Goal: Information Seeking & Learning: Learn about a topic

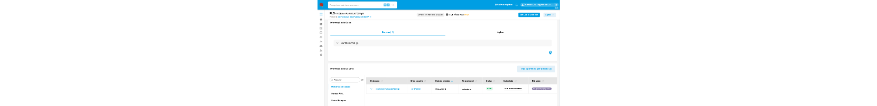
scroll to position [70, 0]
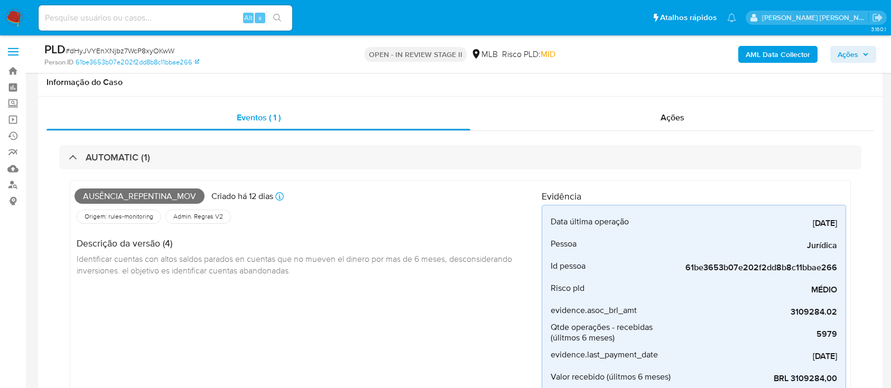
scroll to position [423, 0]
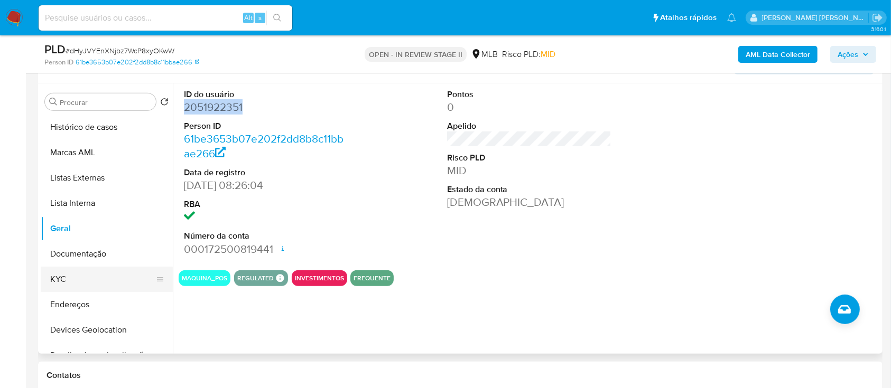
click at [80, 273] on button "KYC" at bounding box center [103, 279] width 124 height 25
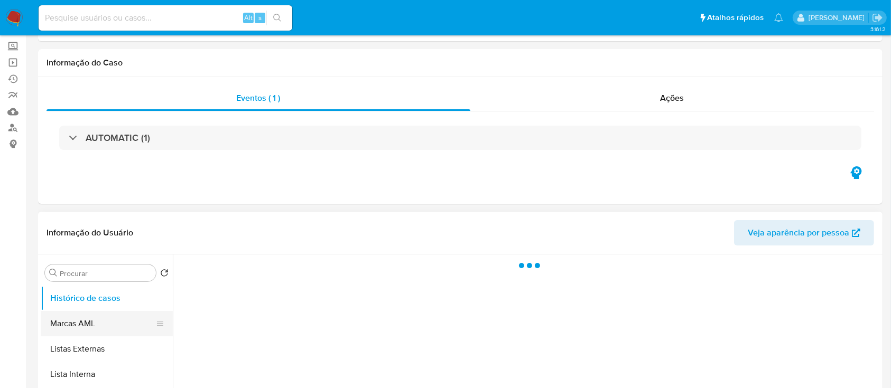
scroll to position [70, 0]
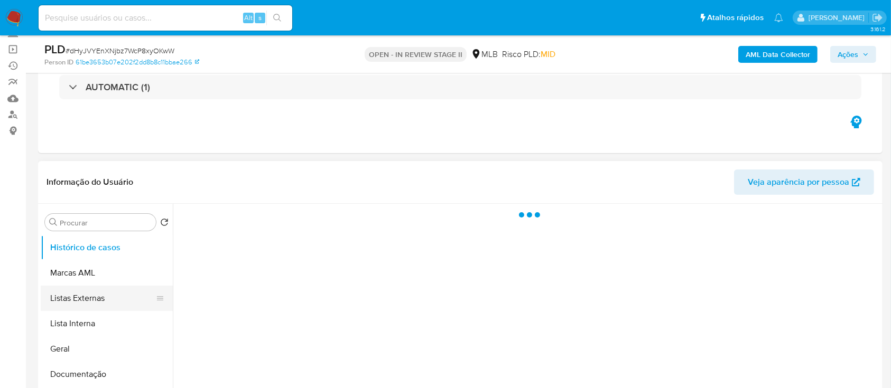
select select "10"
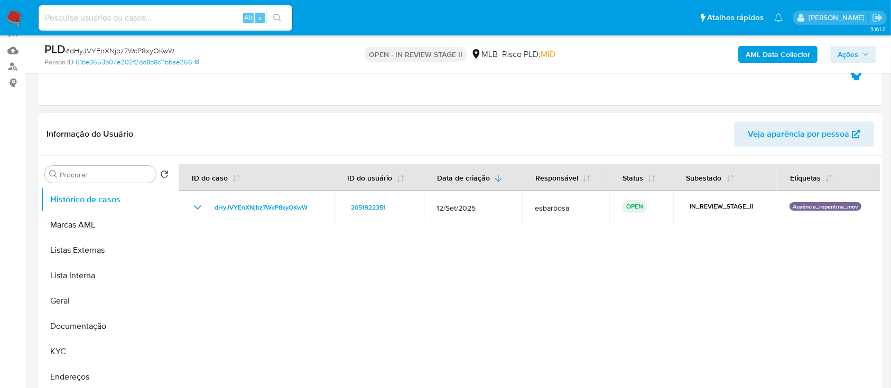
scroll to position [141, 0]
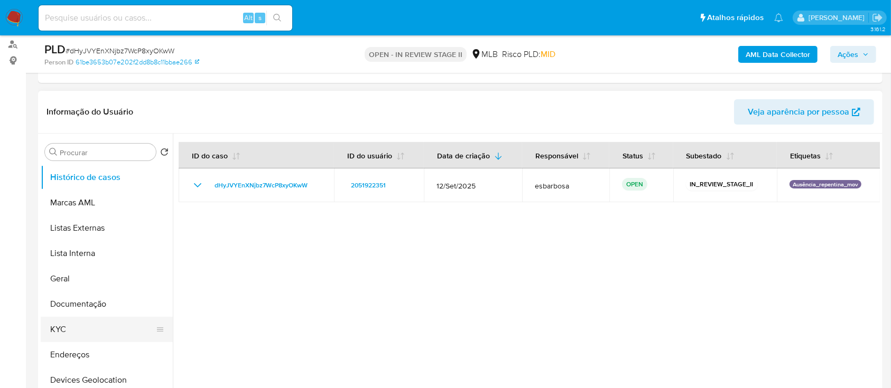
click at [72, 325] on button "KYC" at bounding box center [103, 329] width 124 height 25
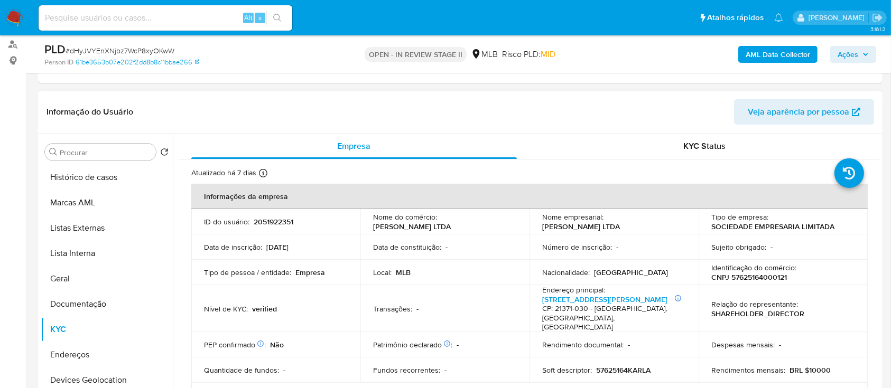
click at [93, 162] on div "Procurar Retornar ao pedido padrão Histórico de casos Marcas AML Listas Externa…" at bounding box center [107, 269] width 132 height 269
click at [92, 179] on button "Histórico de casos" at bounding box center [103, 177] width 124 height 25
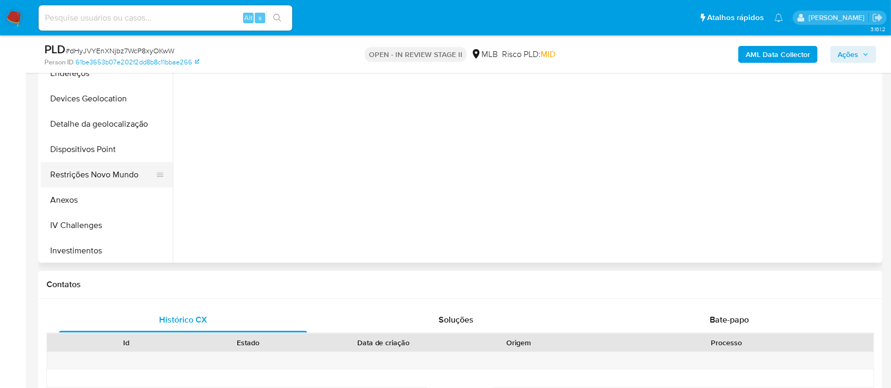
click at [104, 180] on button "Restrições Novo Mundo" at bounding box center [103, 174] width 124 height 25
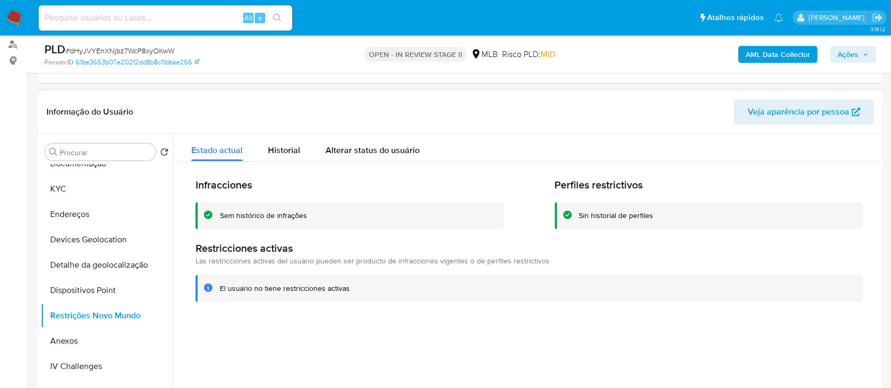
click at [281, 216] on div "Sem histórico de infrações" at bounding box center [263, 216] width 87 height 10
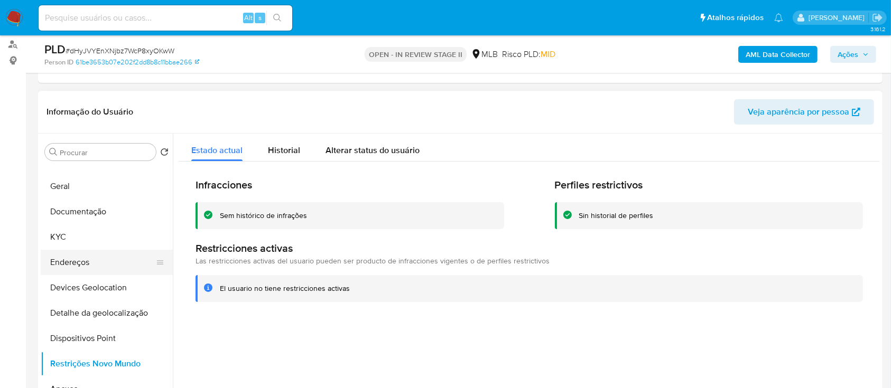
scroll to position [70, 0]
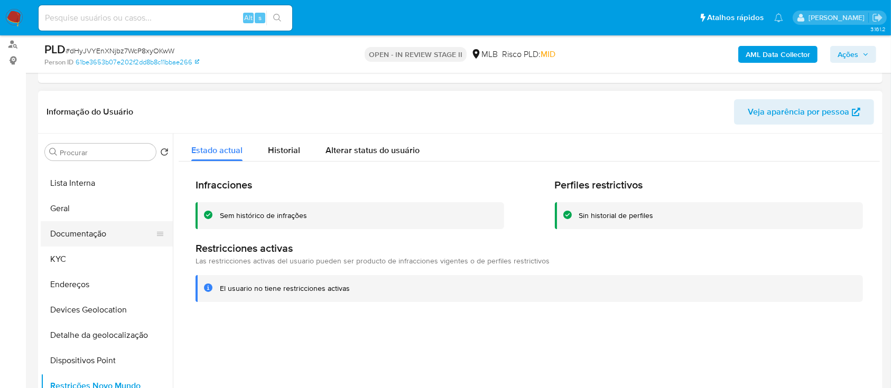
click at [109, 230] on button "Documentação" at bounding box center [103, 233] width 124 height 25
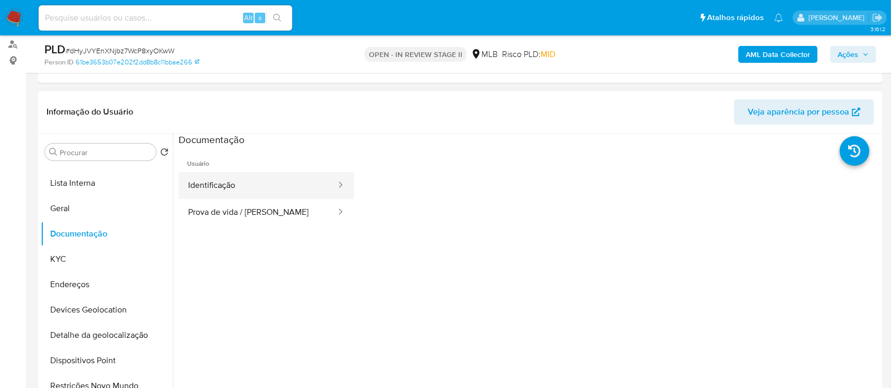
click at [266, 188] on button "Identificação" at bounding box center [258, 185] width 158 height 27
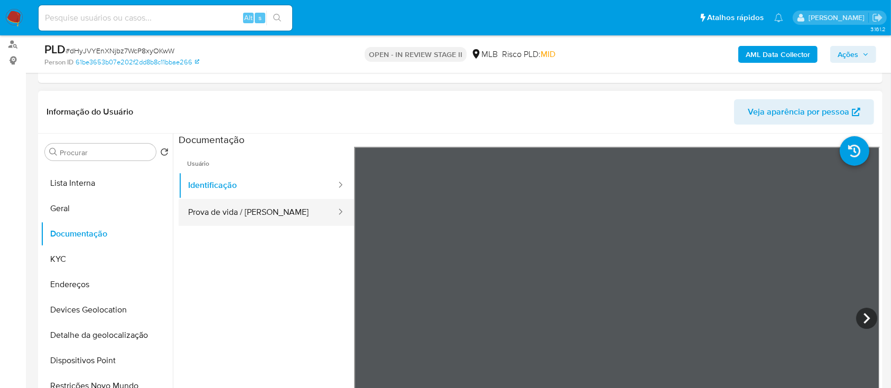
click at [257, 220] on button "Prova de vida / Selfie" at bounding box center [258, 212] width 158 height 27
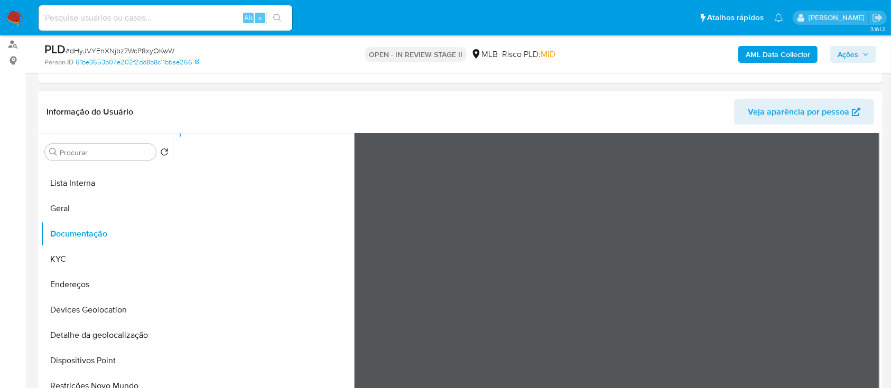
scroll to position [89, 0]
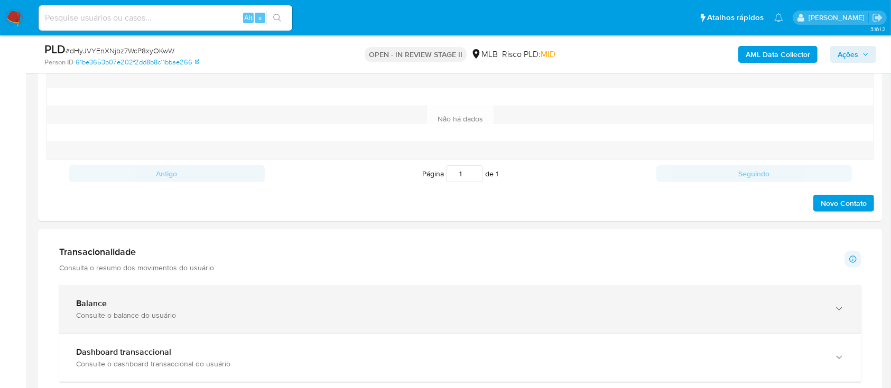
click at [304, 303] on div "Balance" at bounding box center [449, 303] width 747 height 11
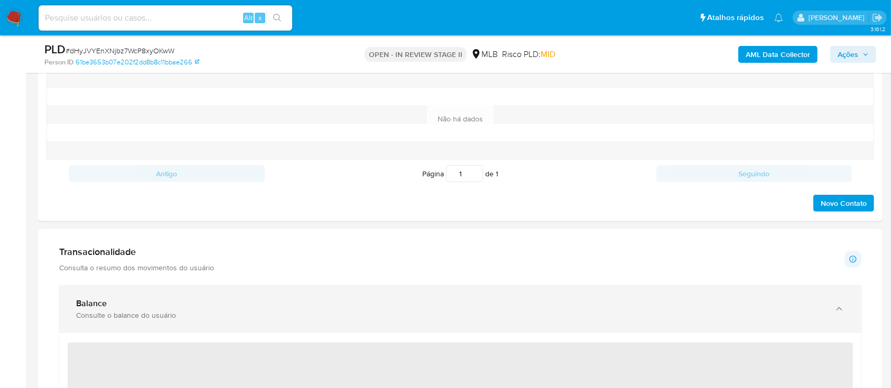
scroll to position [704, 0]
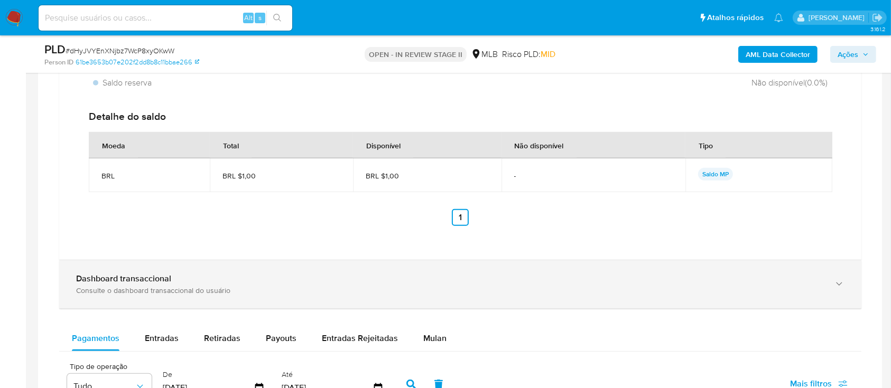
click at [298, 290] on div "Consulte o dashboard transaccional do usuário" at bounding box center [449, 291] width 747 height 10
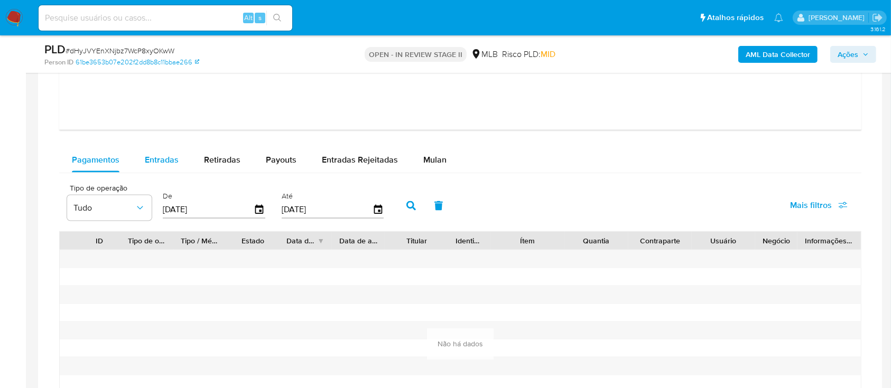
scroll to position [1691, 0]
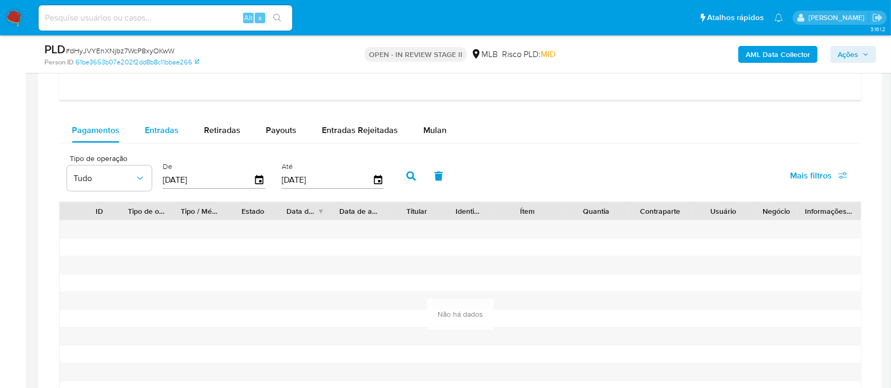
click at [158, 132] on span "Entradas" at bounding box center [162, 130] width 34 height 12
select select "10"
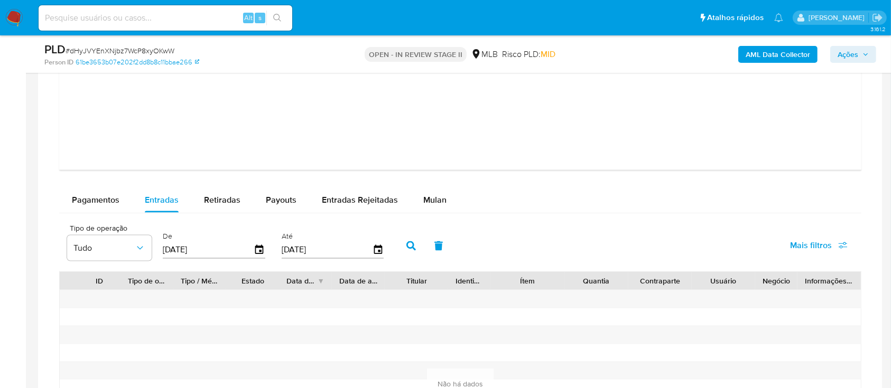
scroll to position [1620, 0]
click at [219, 203] on span "Retiradas" at bounding box center [222, 201] width 36 height 12
select select "10"
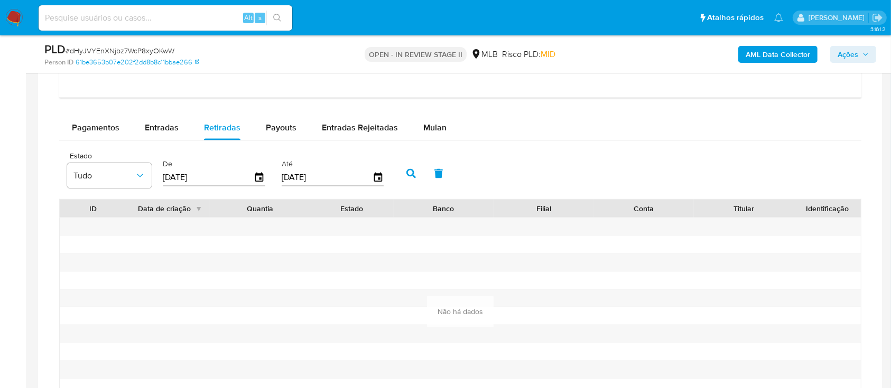
scroll to position [1691, 0]
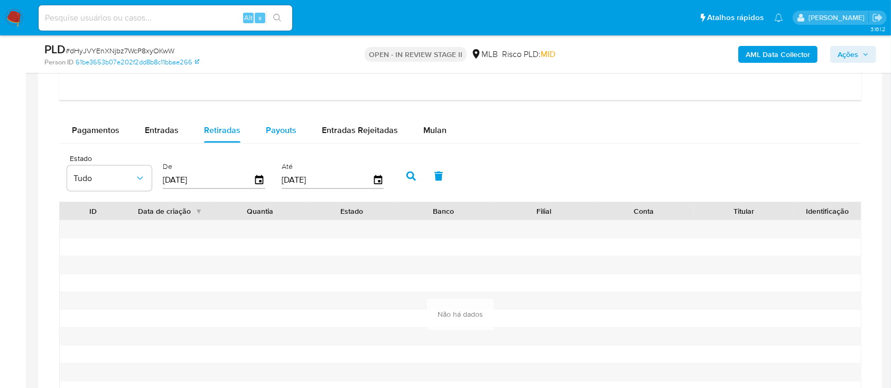
click at [274, 134] on span "Payouts" at bounding box center [281, 130] width 31 height 12
select select "10"
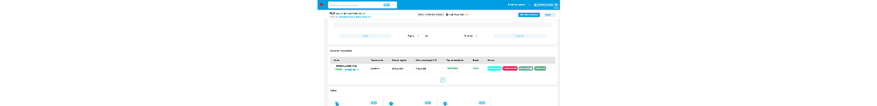
scroll to position [2042, 0]
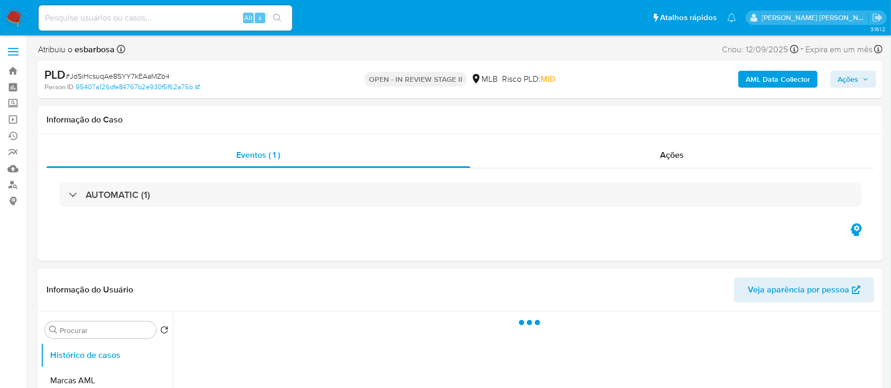
select select "10"
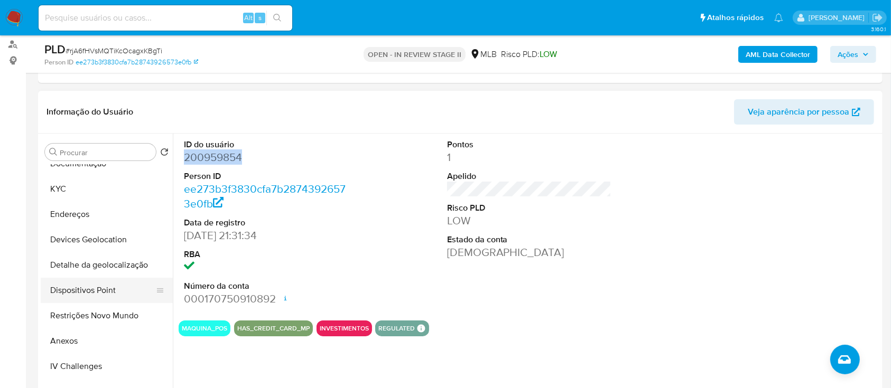
scroll to position [211, 0]
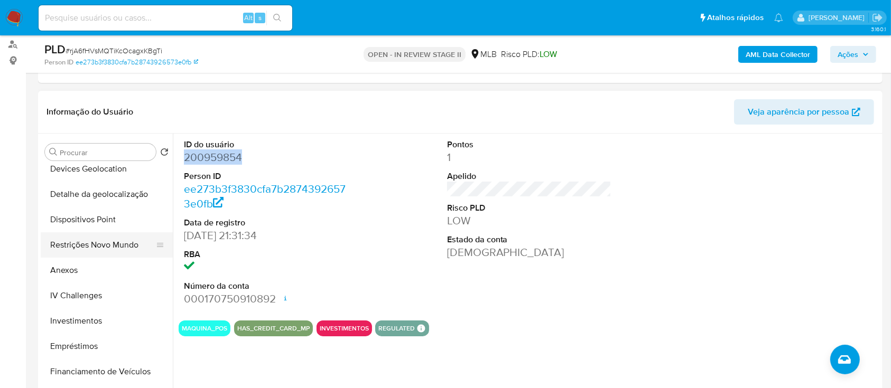
click at [88, 239] on button "Restrições Novo Mundo" at bounding box center [103, 244] width 124 height 25
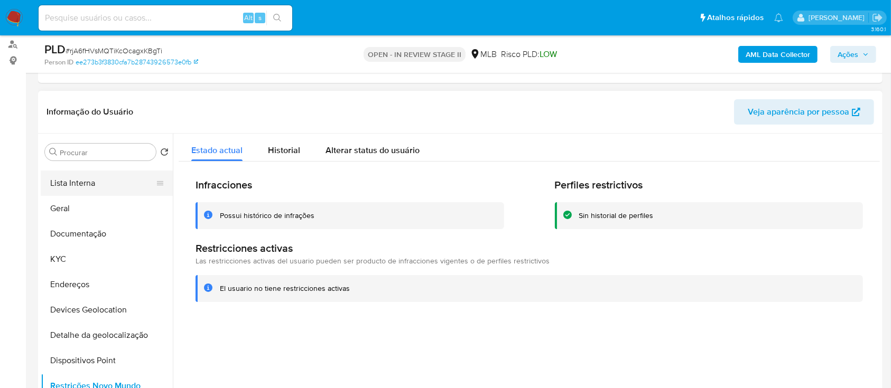
click at [106, 182] on button "Lista Interna" at bounding box center [103, 183] width 124 height 25
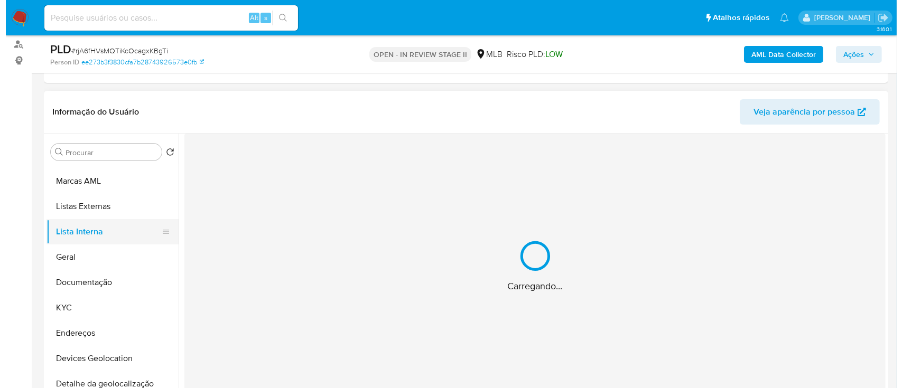
scroll to position [0, 0]
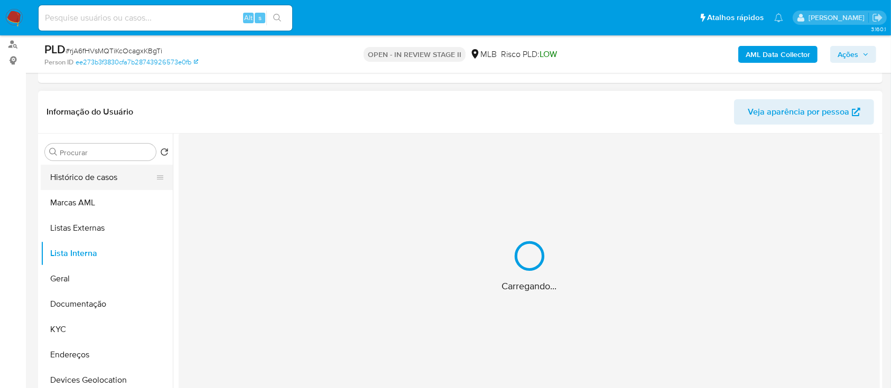
click at [111, 179] on button "Histórico de casos" at bounding box center [103, 177] width 124 height 25
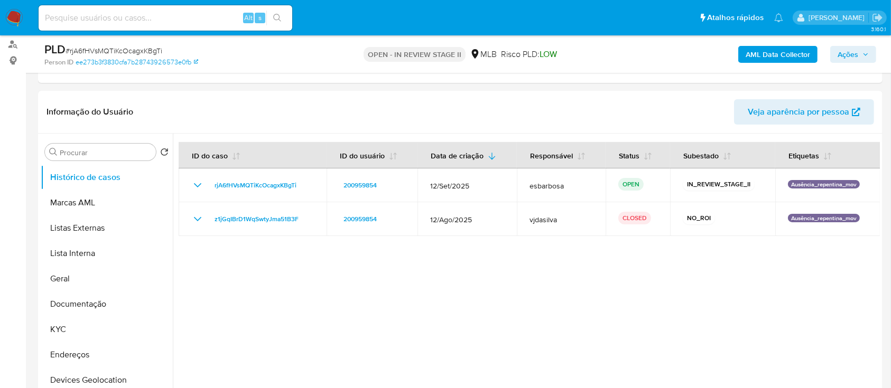
click at [773, 57] on b "AML Data Collector" at bounding box center [777, 54] width 64 height 17
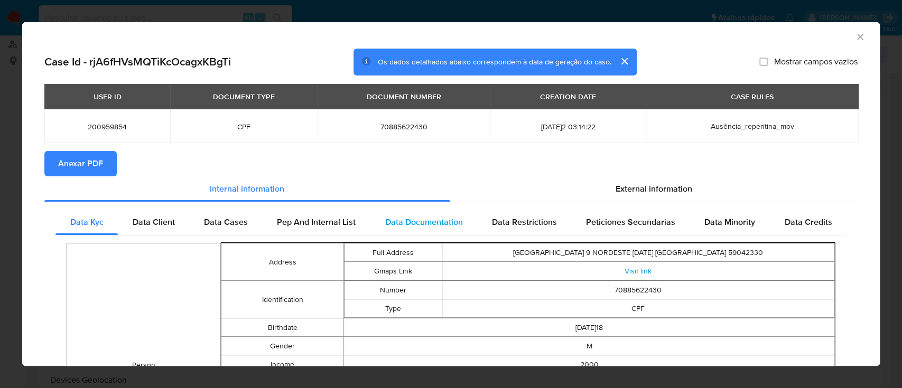
click at [440, 223] on span "Data Documentation" at bounding box center [424, 222] width 78 height 12
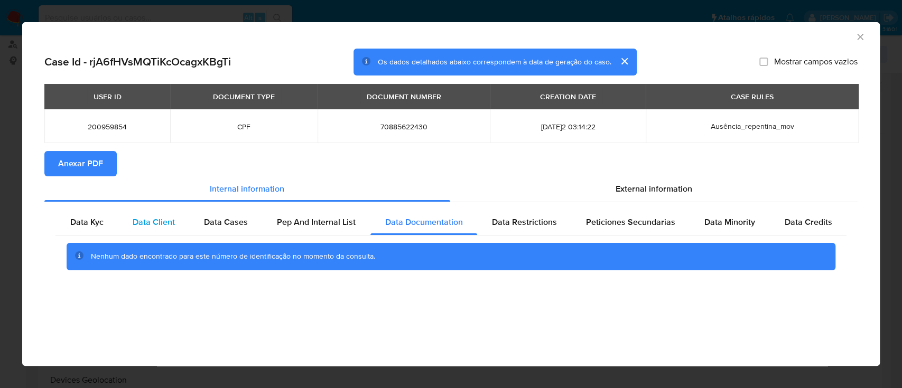
click at [167, 223] on span "Data Client" at bounding box center [154, 222] width 42 height 12
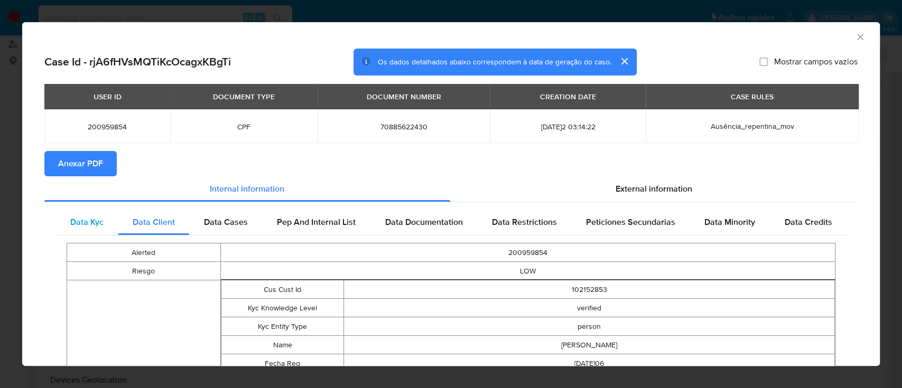
click at [96, 226] on span "Data Kyc" at bounding box center [86, 222] width 33 height 12
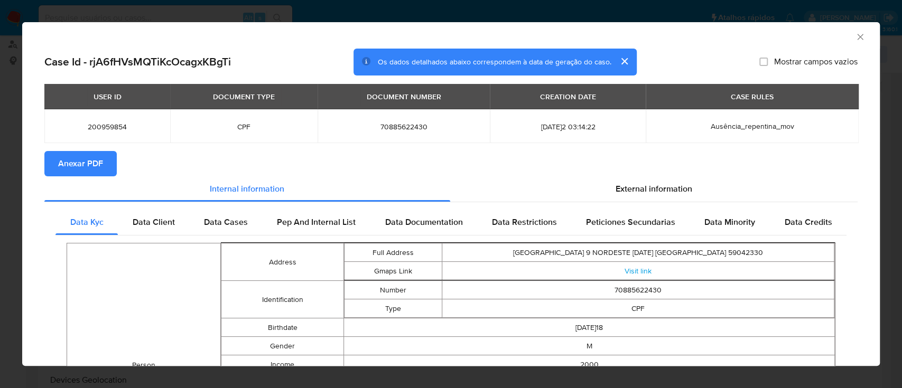
click at [855, 38] on icon "Fechar a janela" at bounding box center [860, 37] width 11 height 11
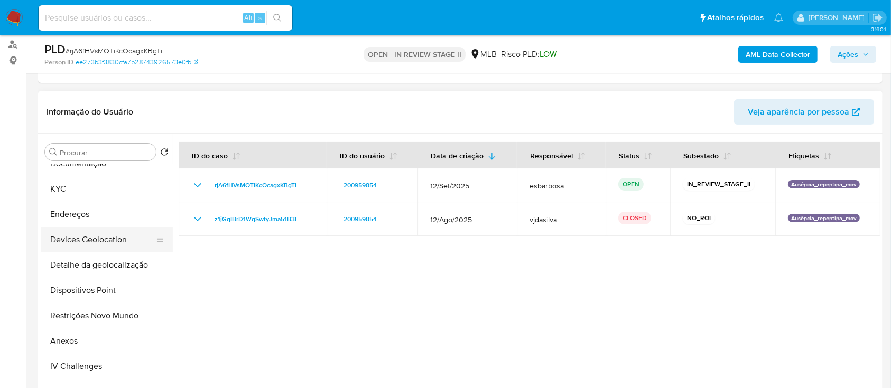
scroll to position [211, 0]
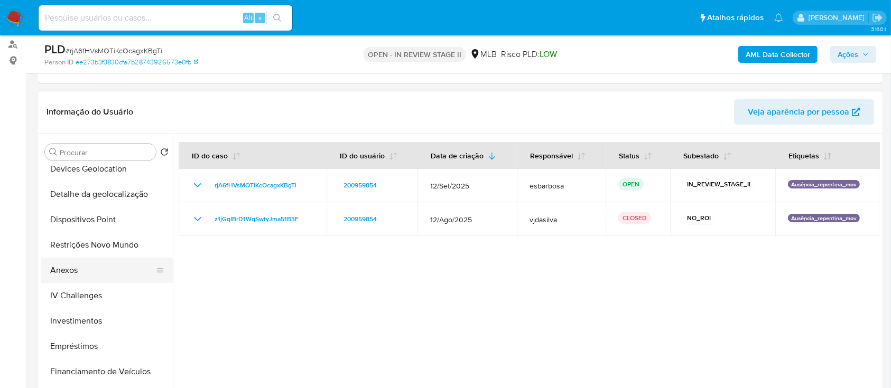
click at [76, 274] on button "Anexos" at bounding box center [103, 270] width 124 height 25
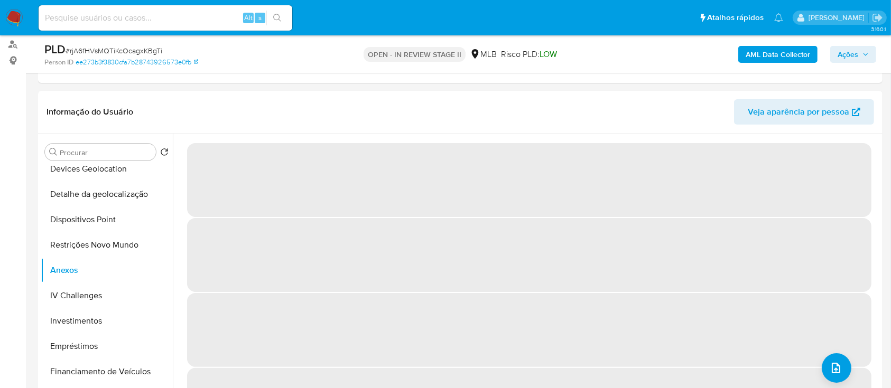
click at [144, 49] on span "# rjA6fHVsMQTiKcOcagxKBgTi" at bounding box center [114, 50] width 97 height 11
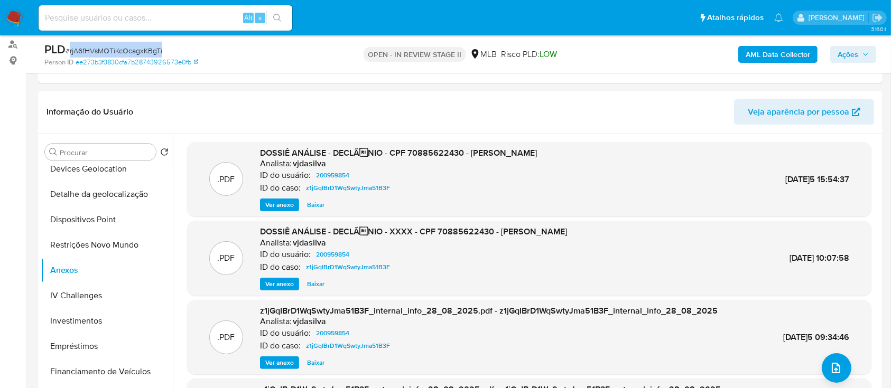
copy span "rjA6fHVsMQTiKcOcagxKBgTi"
click at [284, 200] on span "Ver anexo" at bounding box center [279, 205] width 29 height 11
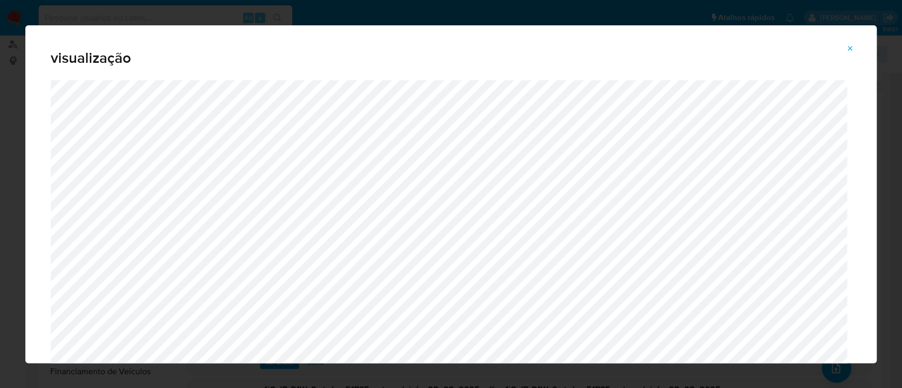
click at [850, 51] on icon "Attachment preview" at bounding box center [850, 48] width 8 height 8
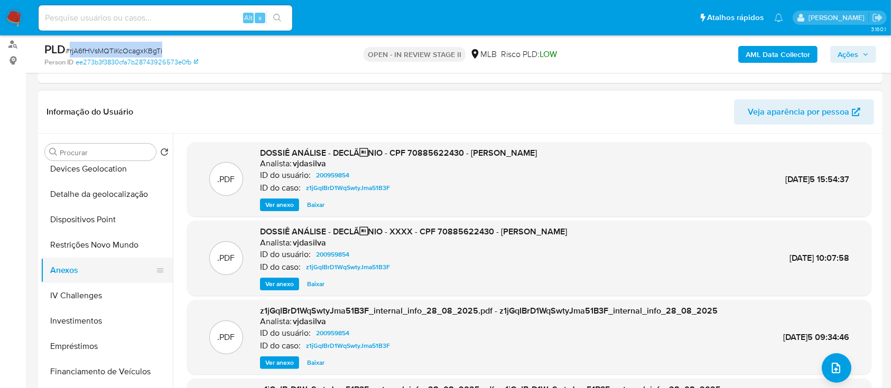
scroll to position [0, 0]
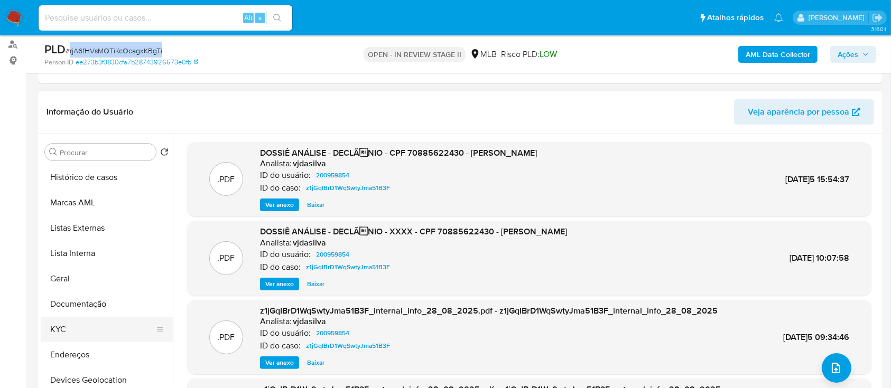
click at [79, 328] on button "KYC" at bounding box center [103, 329] width 124 height 25
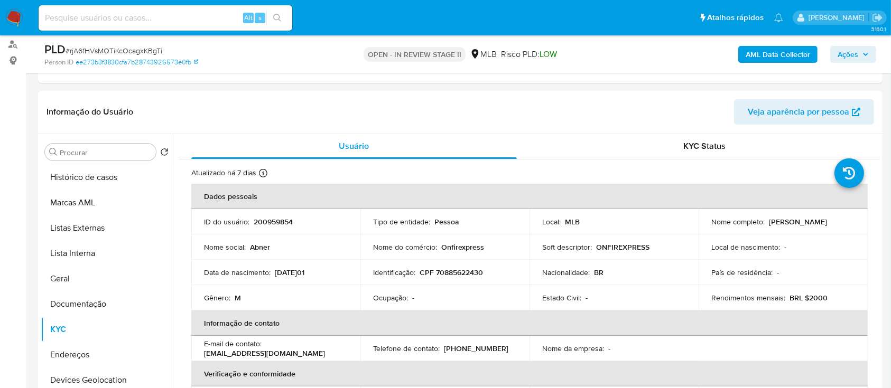
click at [769, 227] on p "[PERSON_NAME] da [PERSON_NAME]" at bounding box center [798, 222] width 58 height 10
click at [779, 222] on p "[PERSON_NAME] da [PERSON_NAME]" at bounding box center [798, 222] width 58 height 10
drag, startPoint x: 818, startPoint y: 226, endPoint x: 710, endPoint y: 227, distance: 108.8
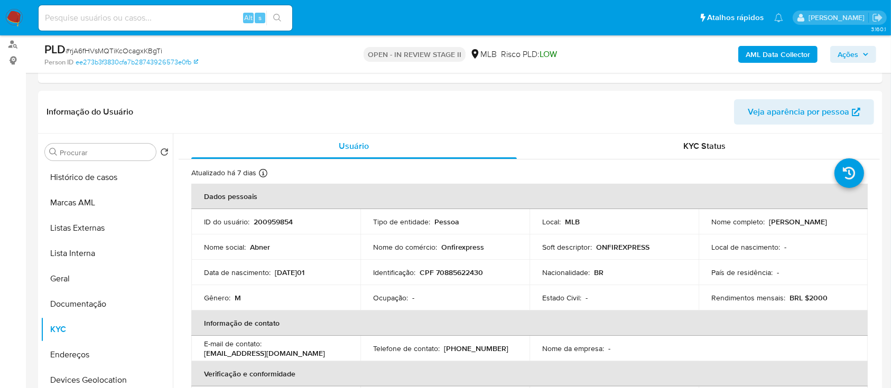
click at [711, 227] on div "Nome completo : Abner Rhuan da Silva Wanderley" at bounding box center [783, 222] width 144 height 10
copy p "[PERSON_NAME] da [PERSON_NAME]"
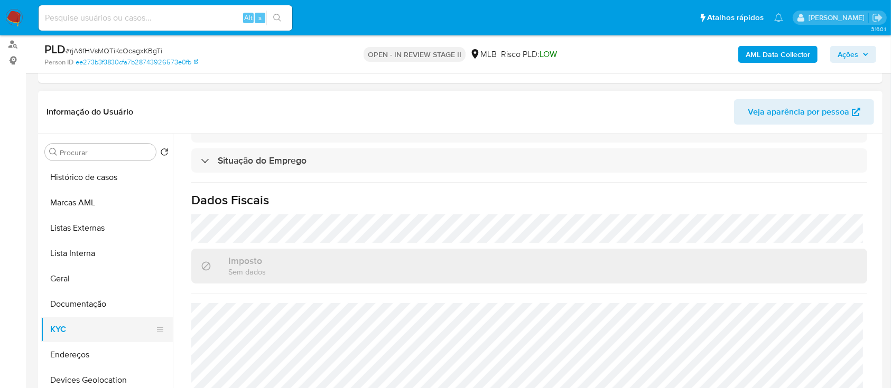
scroll to position [141, 0]
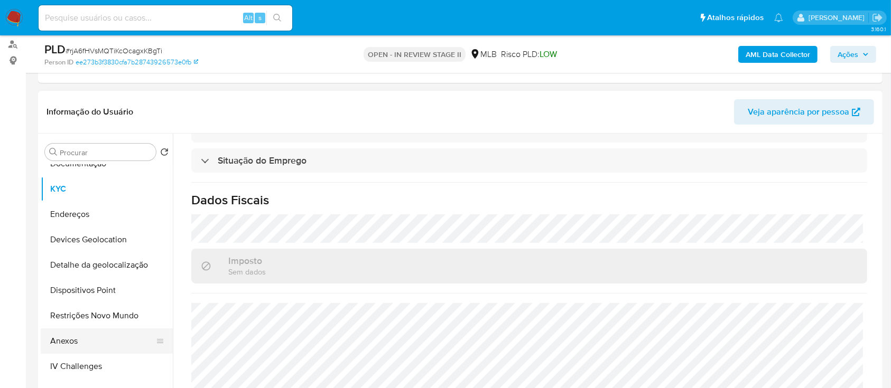
click at [77, 340] on button "Anexos" at bounding box center [103, 341] width 124 height 25
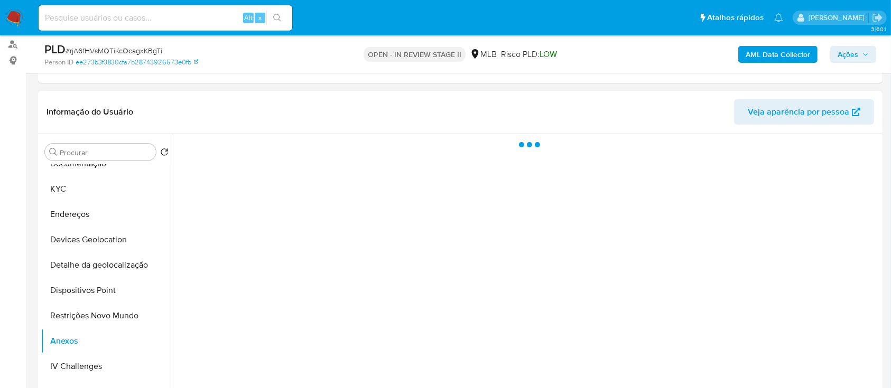
scroll to position [0, 0]
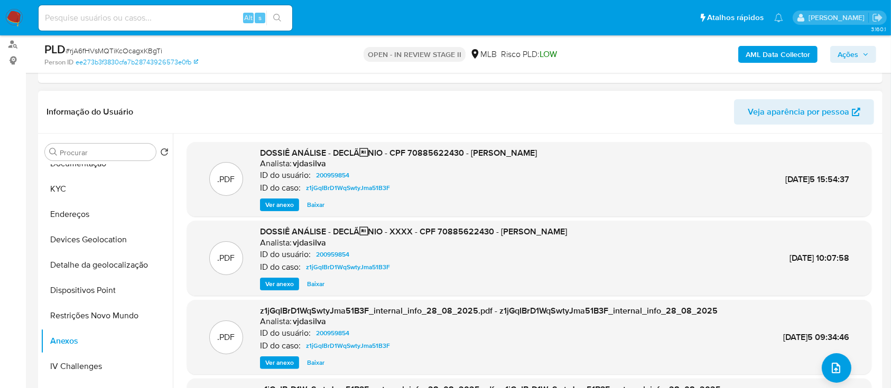
click at [279, 205] on span "Ver anexo" at bounding box center [279, 205] width 29 height 11
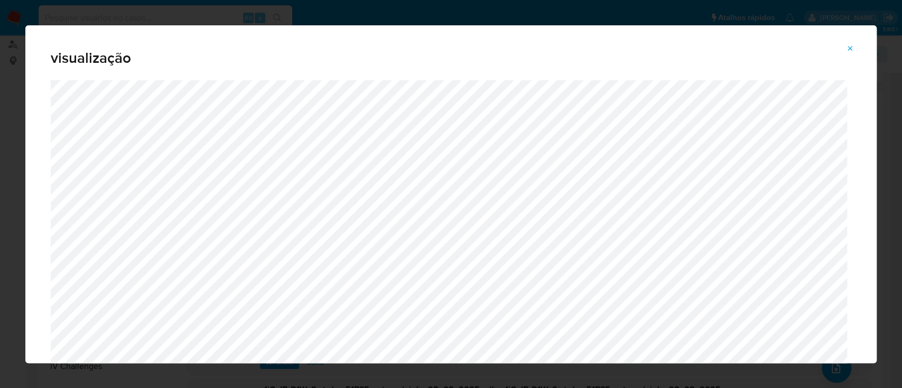
click at [848, 45] on icon "Attachment preview" at bounding box center [850, 48] width 8 height 8
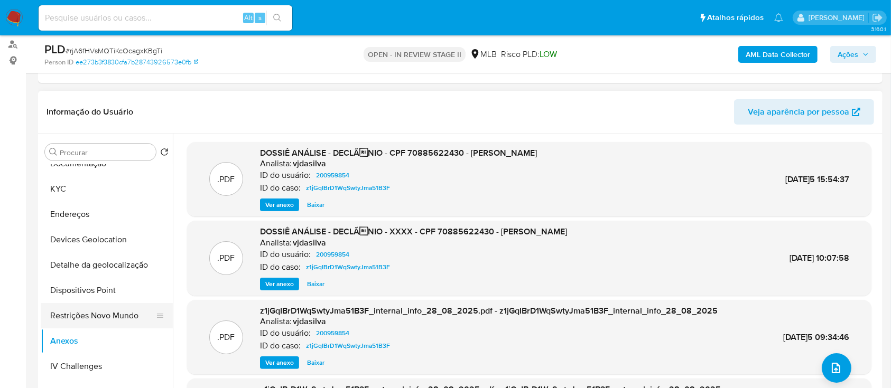
scroll to position [211, 0]
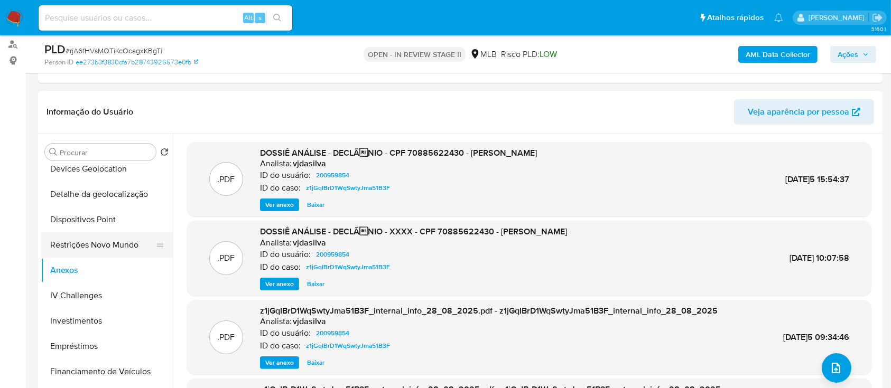
click at [109, 242] on button "Restrições Novo Mundo" at bounding box center [103, 244] width 124 height 25
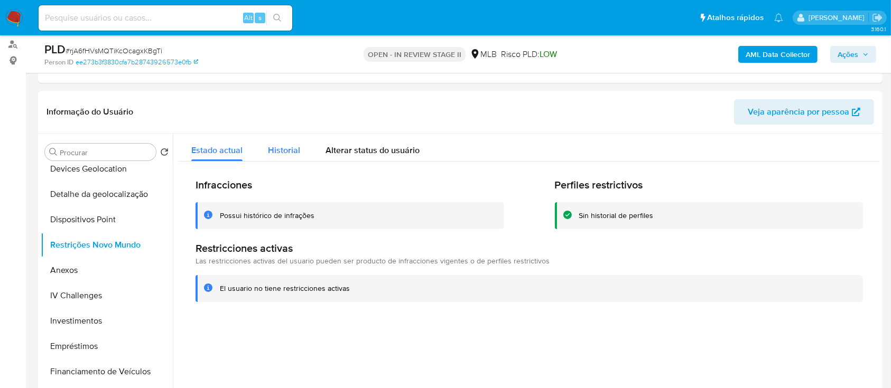
click at [293, 154] on span "Historial" at bounding box center [284, 150] width 32 height 12
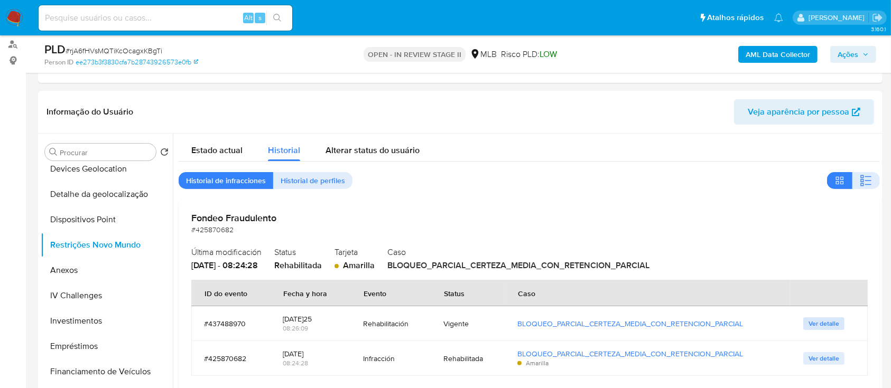
click at [813, 323] on span "Ver detalle" at bounding box center [823, 324] width 31 height 11
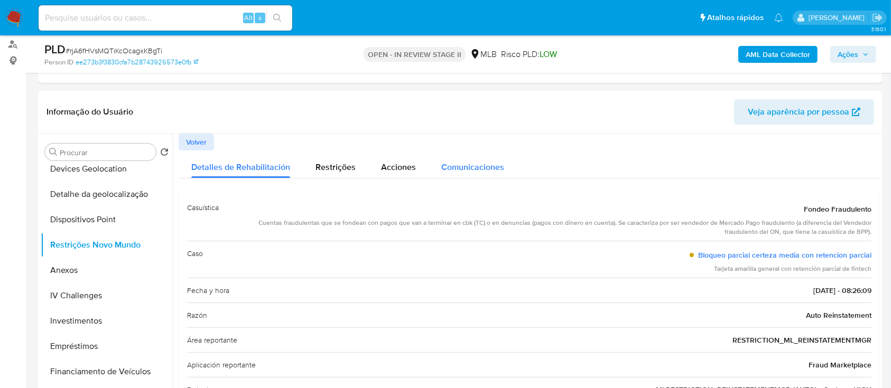
click at [473, 166] on span "Comunicaciones" at bounding box center [472, 167] width 63 height 12
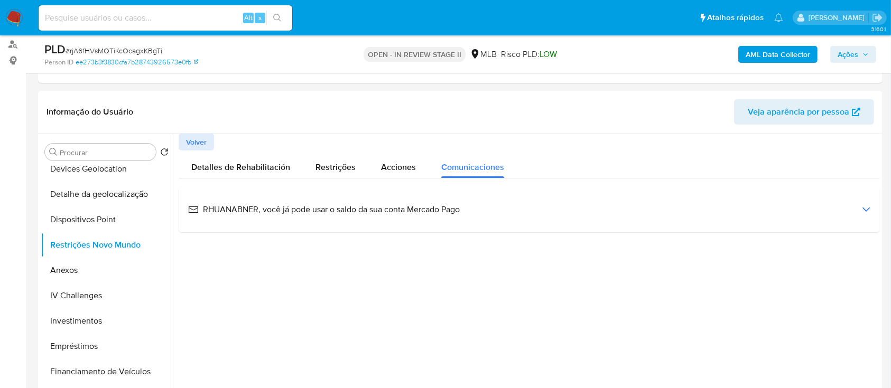
click at [481, 210] on div "RHUANABNER, você já pode usar o saldo da sua conta Mercado Pago" at bounding box center [529, 209] width 684 height 29
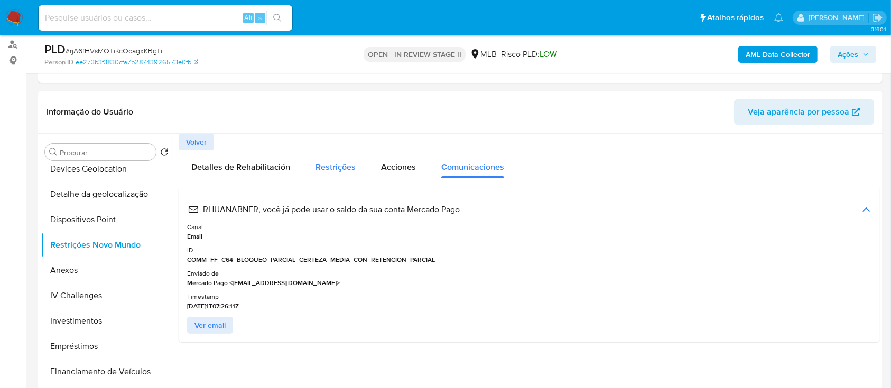
click at [340, 171] on span "Restrições" at bounding box center [335, 167] width 40 height 12
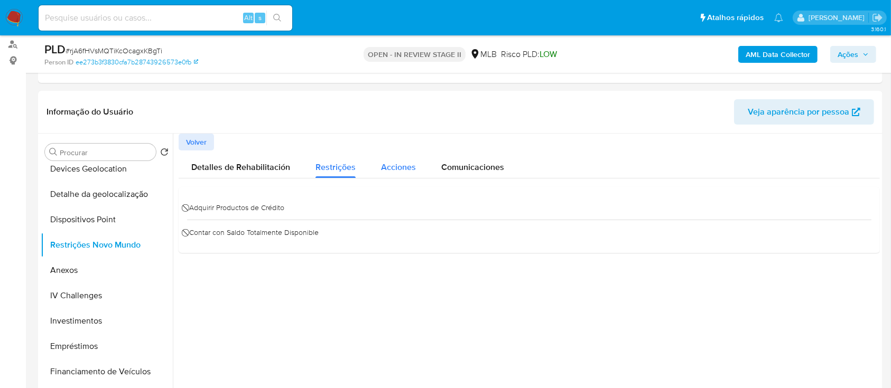
click at [413, 172] on span "Acciones" at bounding box center [398, 167] width 35 height 12
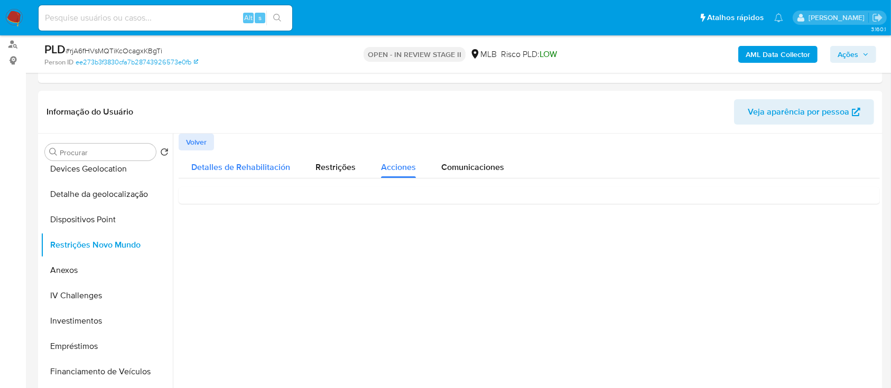
click at [242, 170] on span "Detalles de Rehabilitación" at bounding box center [240, 167] width 99 height 12
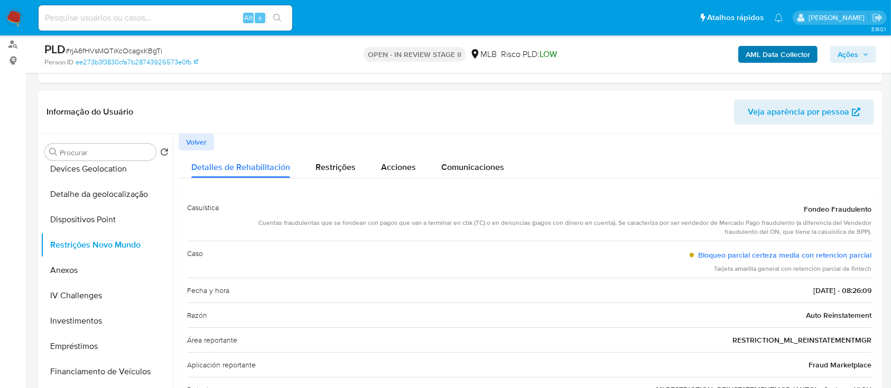
drag, startPoint x: 849, startPoint y: 53, endPoint x: 797, endPoint y: 61, distance: 52.5
click at [846, 55] on span "Ações" at bounding box center [847, 54] width 21 height 17
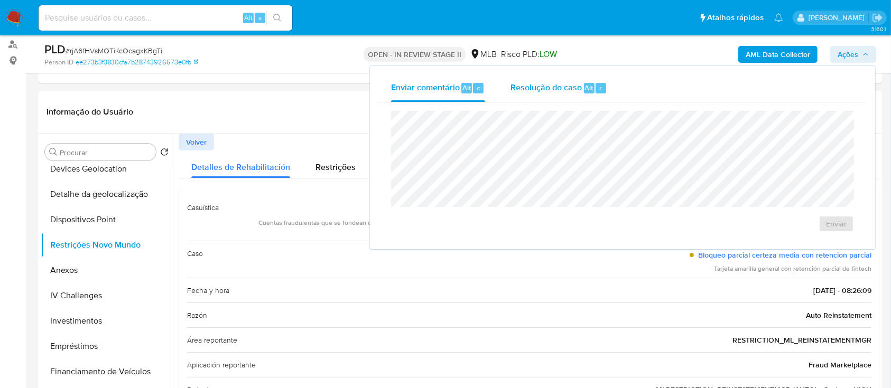
click at [530, 90] on span "Resolução do caso" at bounding box center [545, 87] width 71 height 12
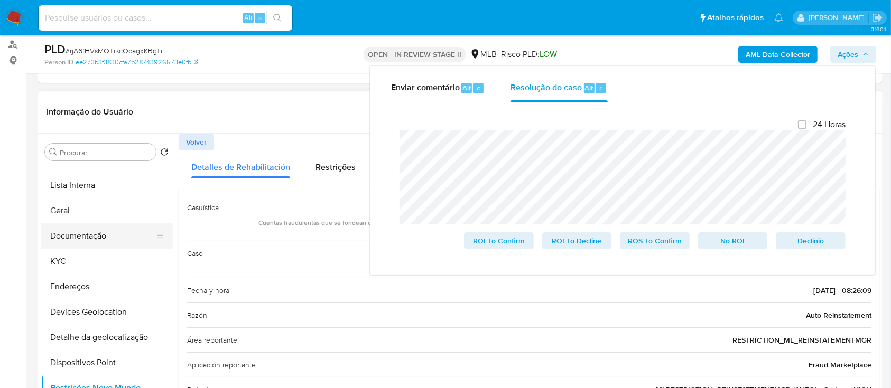
scroll to position [0, 0]
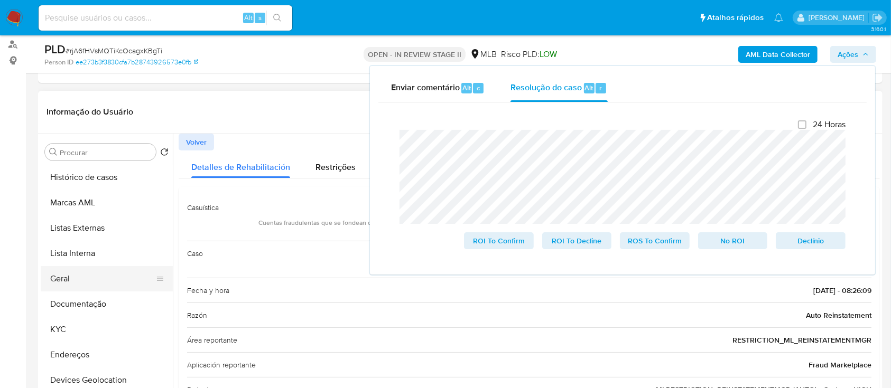
click at [71, 277] on button "Geral" at bounding box center [103, 278] width 124 height 25
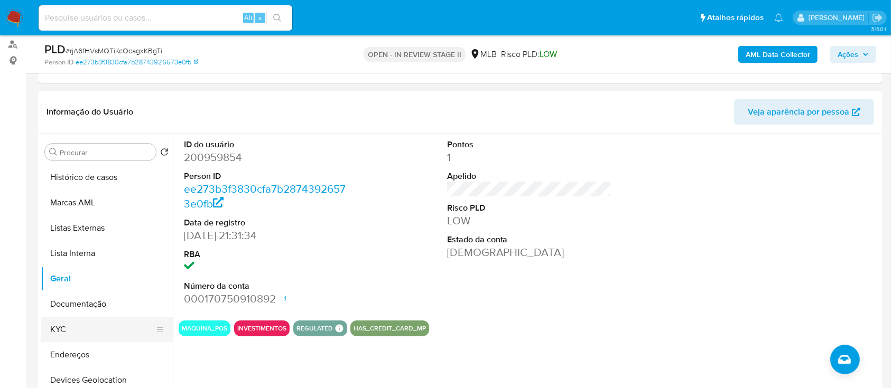
click at [97, 325] on button "KYC" at bounding box center [103, 329] width 124 height 25
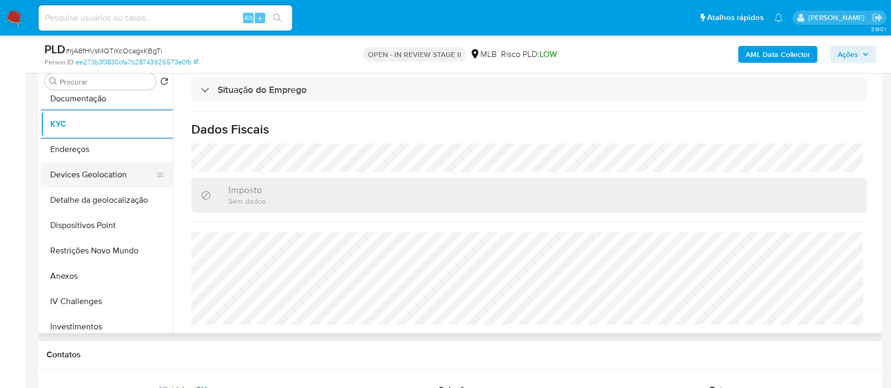
scroll to position [141, 0]
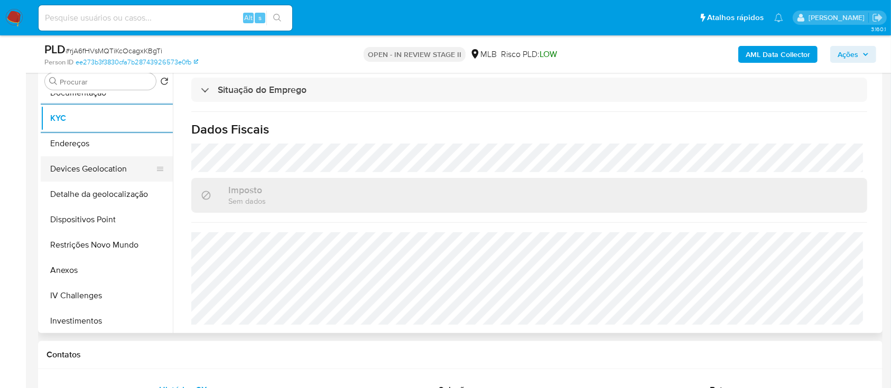
click at [99, 160] on button "Devices Geolocation" at bounding box center [103, 168] width 124 height 25
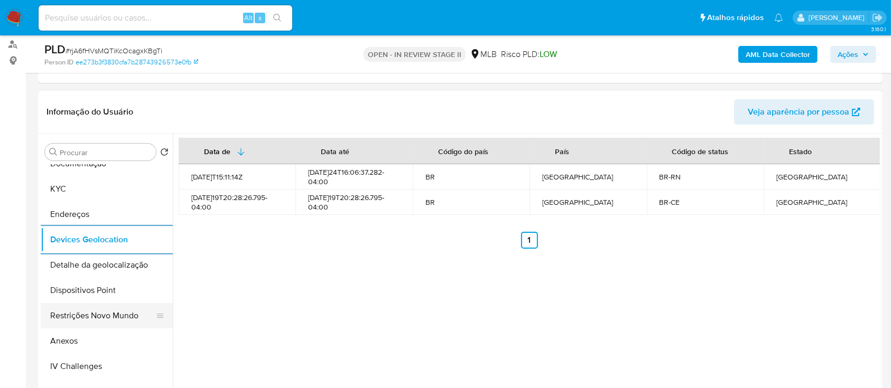
click at [88, 309] on button "Restrições Novo Mundo" at bounding box center [103, 315] width 124 height 25
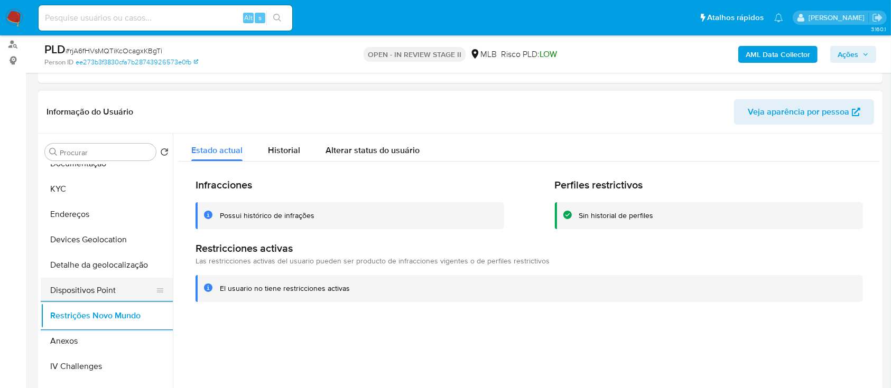
click at [105, 291] on button "Dispositivos Point" at bounding box center [103, 290] width 124 height 25
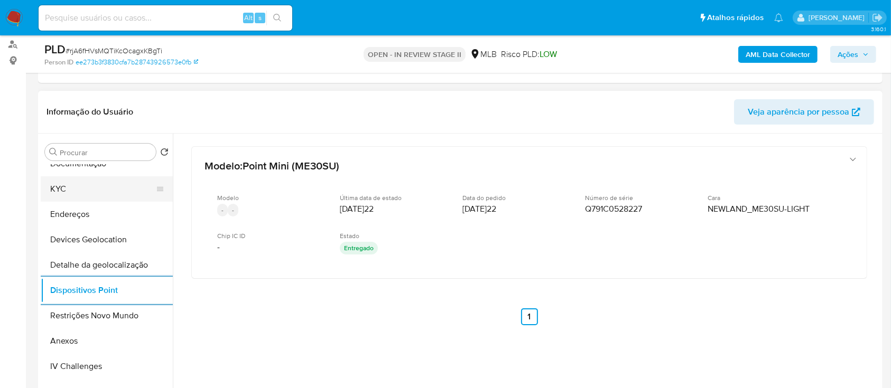
click at [78, 189] on button "KYC" at bounding box center [103, 188] width 124 height 25
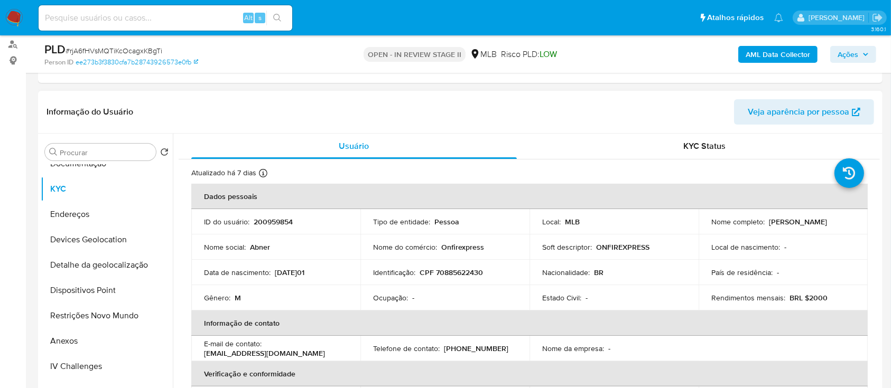
scroll to position [0, 0]
click at [449, 268] on p "CPF 70885622430" at bounding box center [450, 273] width 63 height 10
copy p "70885622430"
click at [88, 344] on button "Anexos" at bounding box center [103, 341] width 124 height 25
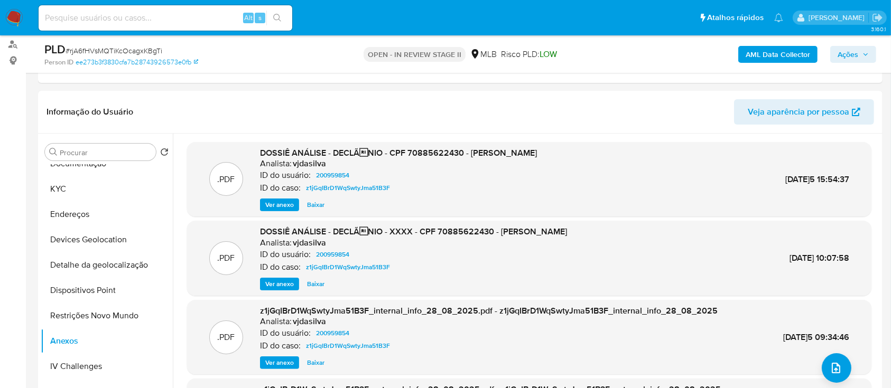
click at [518, 72] on div "PLD # rjA6fHVsMQTiKcOcagxKBgTi Person ID ee273b3f3830cfa7b28743926573e0fb OPEN …" at bounding box center [460, 54] width 844 height 38
click at [767, 55] on b "AML Data Collector" at bounding box center [777, 54] width 64 height 17
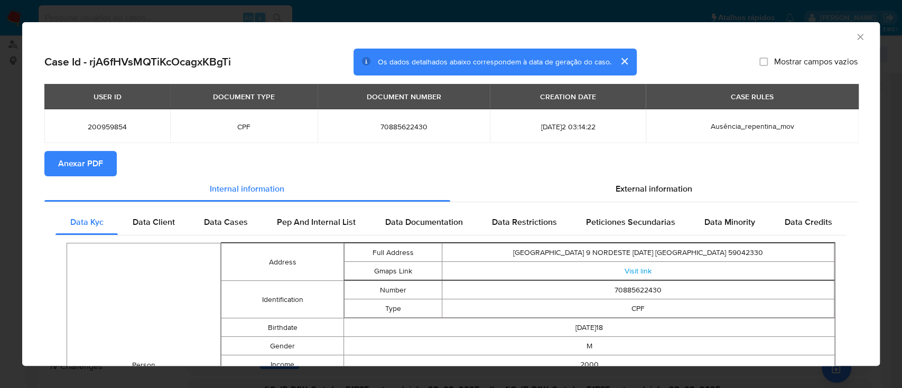
click at [87, 164] on span "Anexar PDF" at bounding box center [80, 163] width 45 height 23
click at [857, 36] on icon "Fechar a janela" at bounding box center [860, 37] width 6 height 6
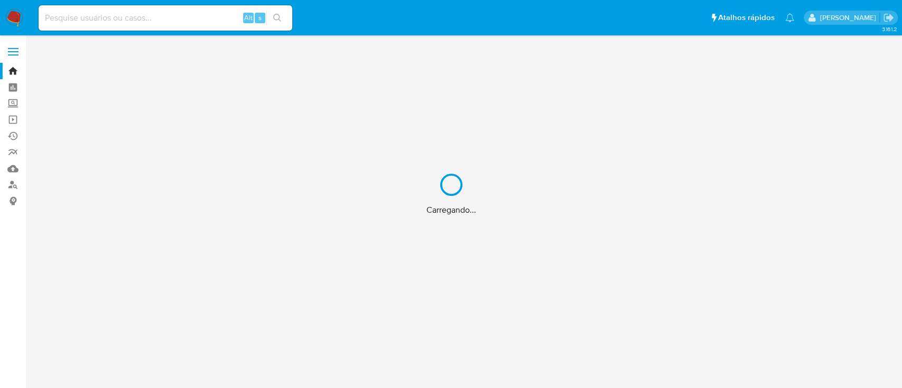
click at [159, 23] on div "Carregando..." at bounding box center [451, 194] width 902 height 388
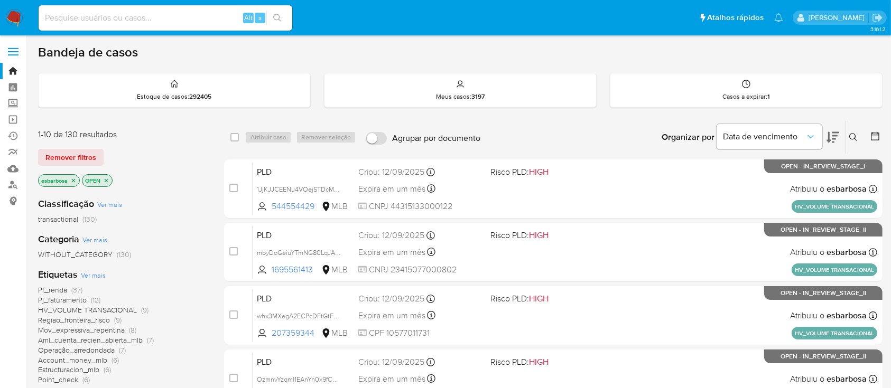
click at [159, 23] on input at bounding box center [166, 18] width 254 height 14
paste input "CQQm5l5a8BXfvSmJDzE4lYoV"
type input "CQQm5l5a8BXfvSmJDzE4lYoV"
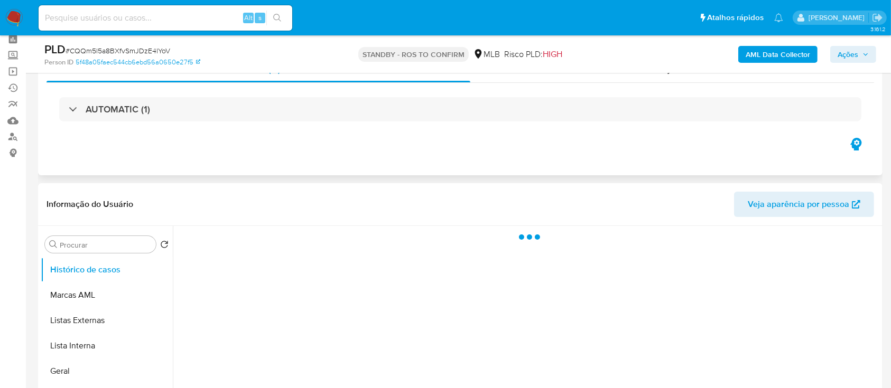
scroll to position [70, 0]
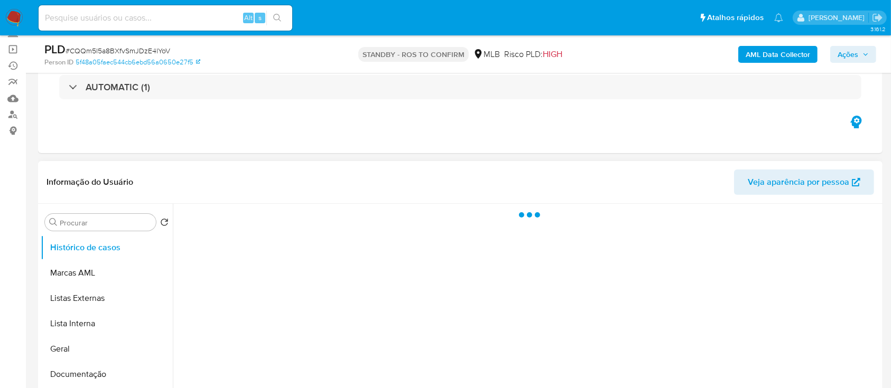
select select "10"
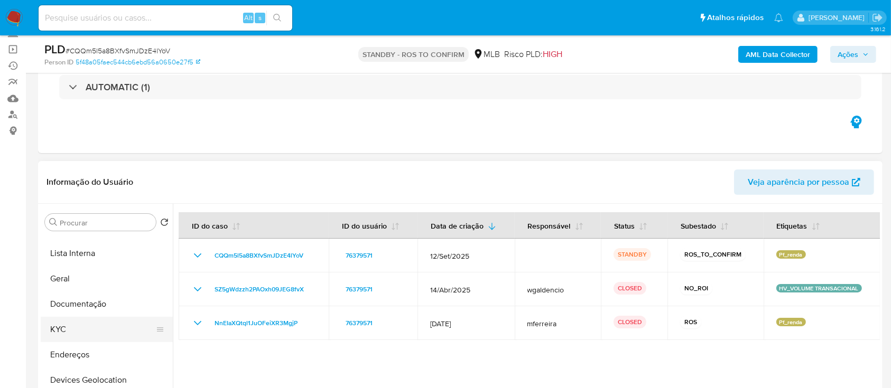
click at [71, 328] on button "KYC" at bounding box center [103, 329] width 124 height 25
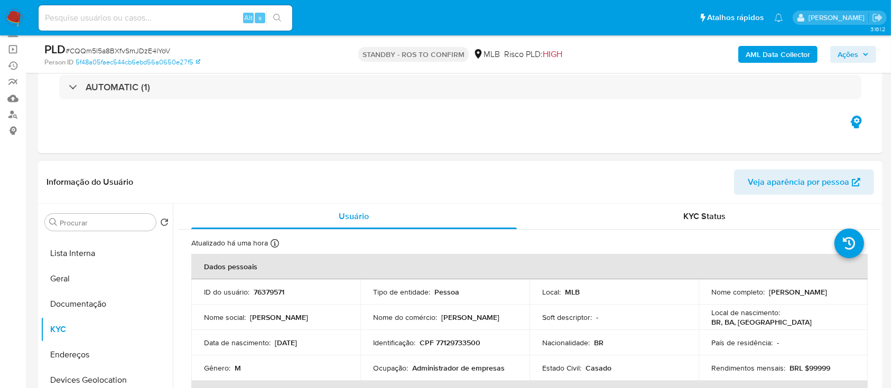
drag, startPoint x: 811, startPoint y: 298, endPoint x: 708, endPoint y: 298, distance: 102.5
click at [711, 297] on div "Nome completo : [PERSON_NAME]" at bounding box center [783, 292] width 144 height 10
copy p "[PERSON_NAME]"
click at [134, 50] on span "# CQQm5l5a8BXfvSmJDzE4lYoV" at bounding box center [118, 50] width 105 height 11
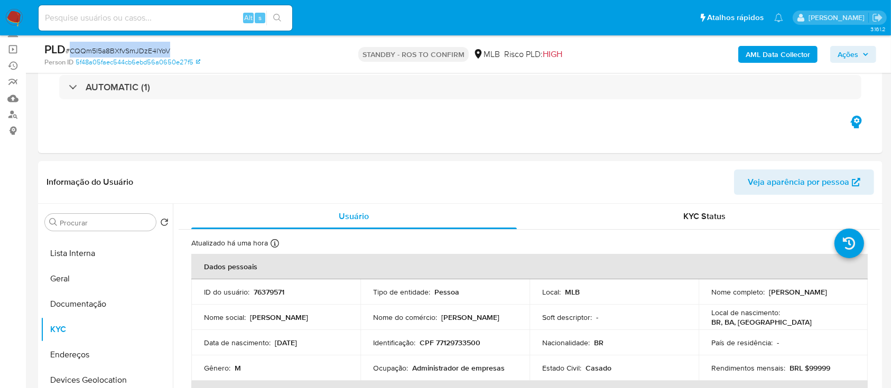
copy span "CQQm5l5a8BXfvSmJDzE4lYoV"
click at [769, 297] on p "Carlos Henrique Queiroz Pena" at bounding box center [798, 292] width 58 height 10
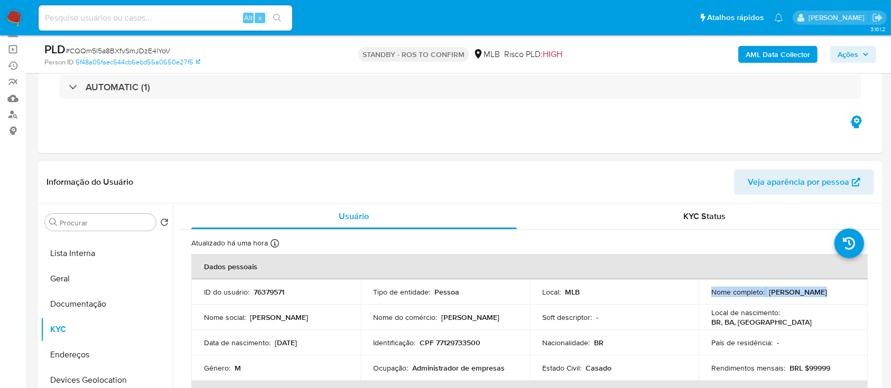
click at [769, 297] on p "Carlos Henrique Queiroz Pena" at bounding box center [798, 292] width 58 height 10
click at [189, 16] on input at bounding box center [166, 18] width 254 height 14
paste input "s9a7EiSDmJBpUJDrURGJSP45"
type input "s9a7EiSDmJBpUJDrURGJSP45"
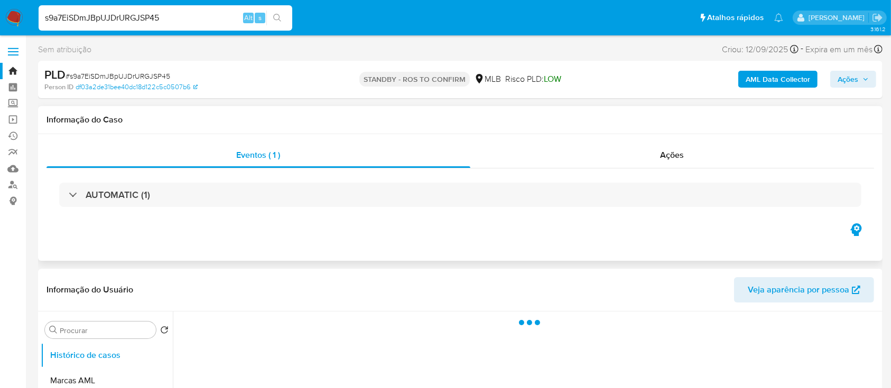
select select "10"
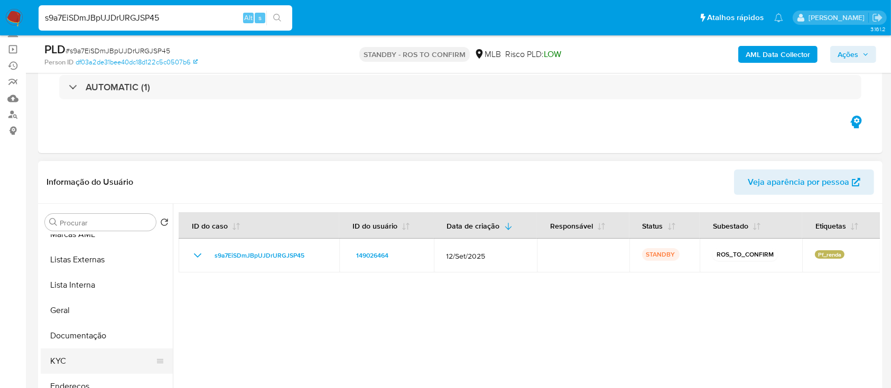
scroll to position [70, 0]
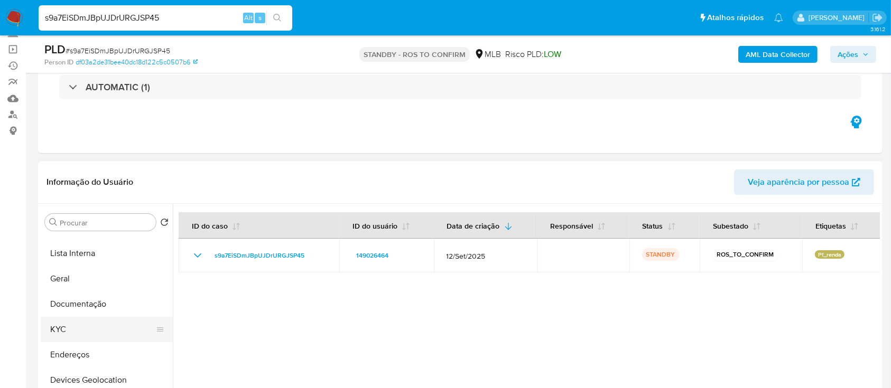
click at [89, 333] on button "KYC" at bounding box center [103, 329] width 124 height 25
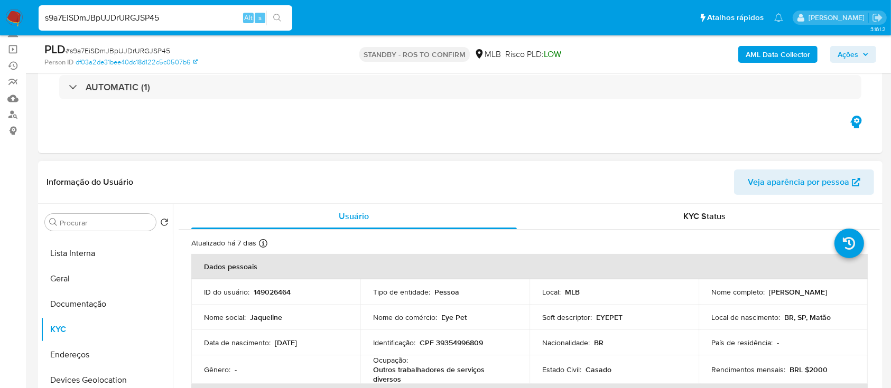
drag, startPoint x: 809, startPoint y: 298, endPoint x: 709, endPoint y: 298, distance: 100.4
click at [711, 297] on div "Nome completo : Jaqueline Coutinho Cavichioli" at bounding box center [783, 292] width 144 height 10
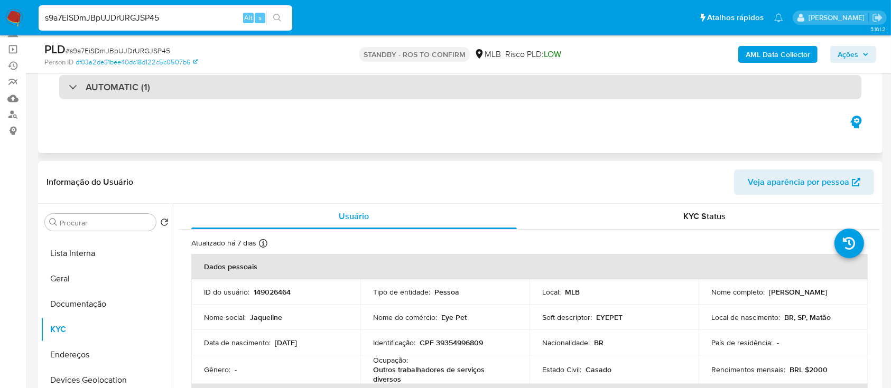
copy p "Jaqueline Coutinho Cavichioli"
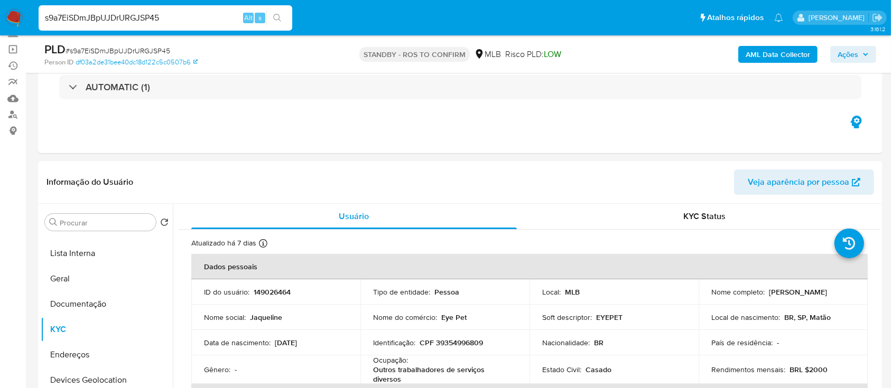
click at [204, 15] on input "s9a7EiSDmJBpUJDrURGJSP45" at bounding box center [166, 18] width 254 height 14
paste input "H5cwMOjxtkw2ySsoZNjsZjzW"
type input "H5cwMOjxtkw2ySsoZNjsZjzW"
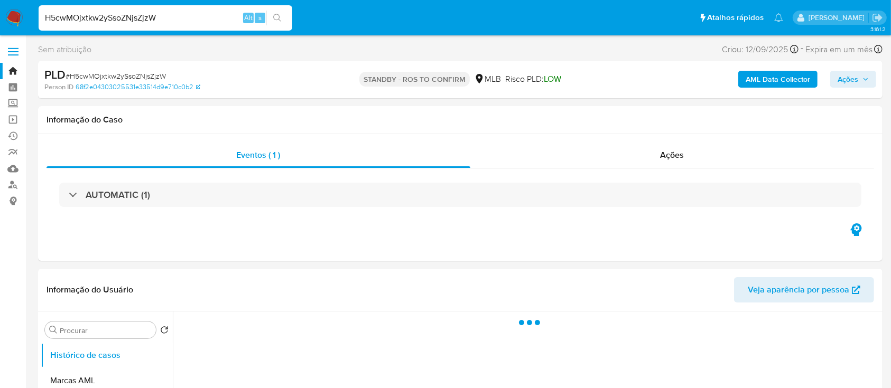
select select "10"
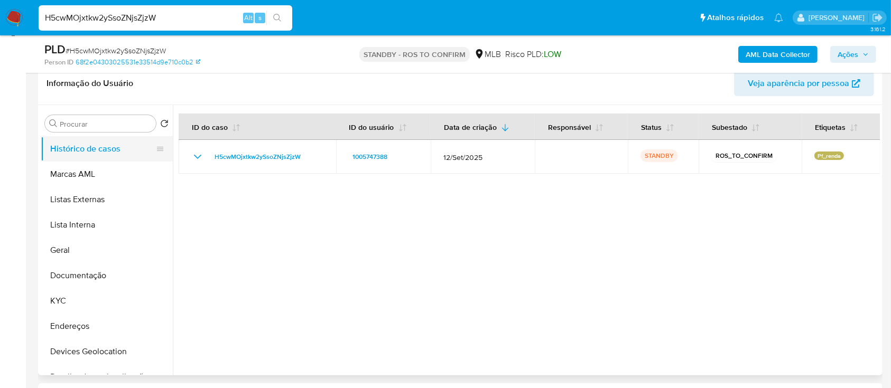
scroll to position [211, 0]
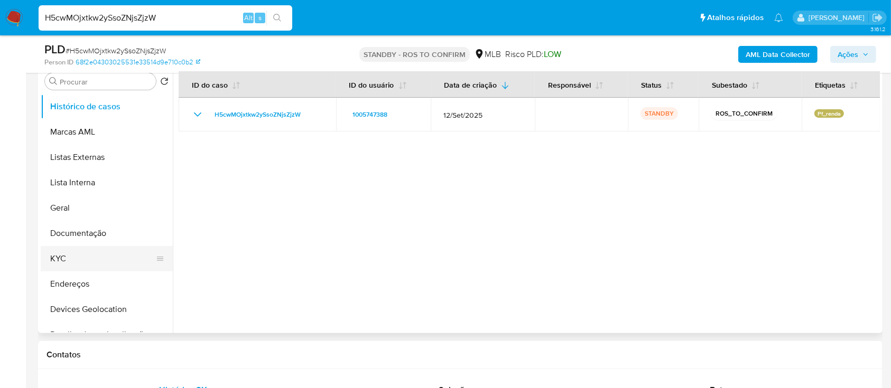
click at [68, 258] on button "KYC" at bounding box center [103, 258] width 124 height 25
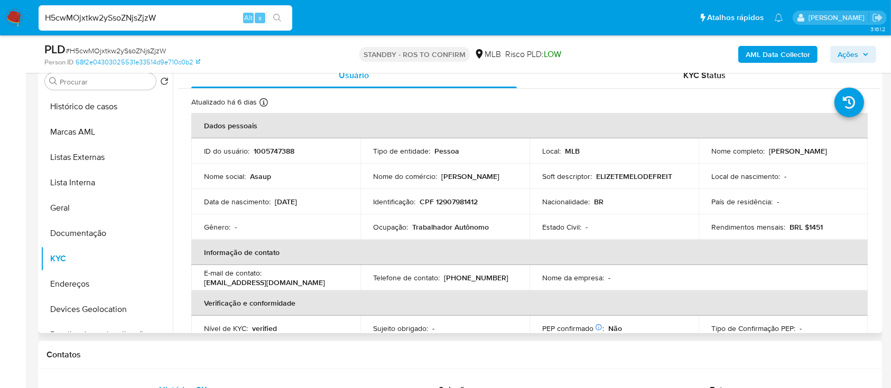
click at [827, 153] on p "Elizete Melo de Freitas" at bounding box center [798, 151] width 58 height 10
drag, startPoint x: 839, startPoint y: 151, endPoint x: 766, endPoint y: 150, distance: 73.4
click at [769, 150] on p "Elizete Melo de Freitas" at bounding box center [798, 151] width 58 height 10
copy p "Elizete Melo de Freitas"
click at [192, 15] on input "H5cwMOjxtkw2ySsoZNjsZjzW" at bounding box center [166, 18] width 254 height 14
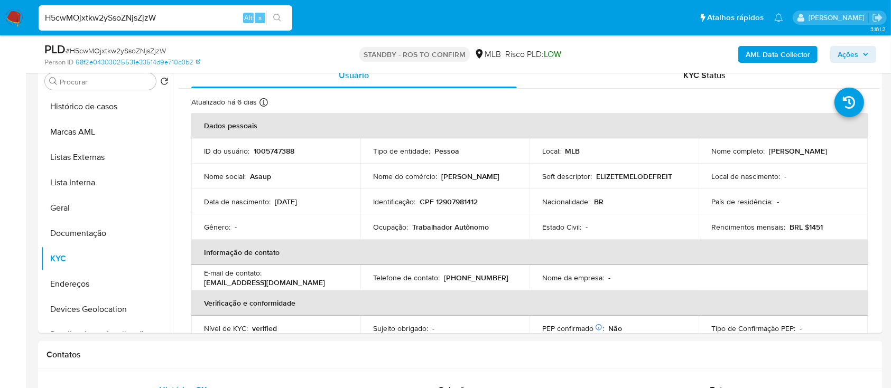
click at [192, 15] on input "H5cwMOjxtkw2ySsoZNjsZjzW" at bounding box center [166, 18] width 254 height 14
click at [191, 15] on input "H5cwMOjxtkw2ySsoZNjsZjzW" at bounding box center [166, 18] width 254 height 14
paste input "GIzzVbSPQsNqBVm3tNAkqZ6U"
type input "GIzzVbSPQsNqBVm3tNAkqZ6U"
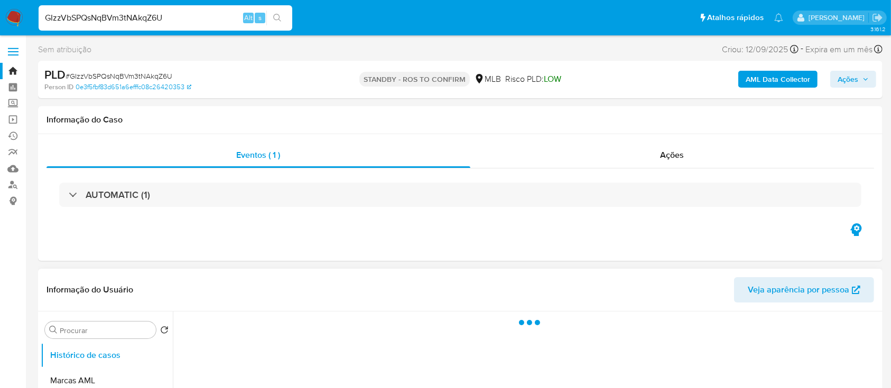
select select "10"
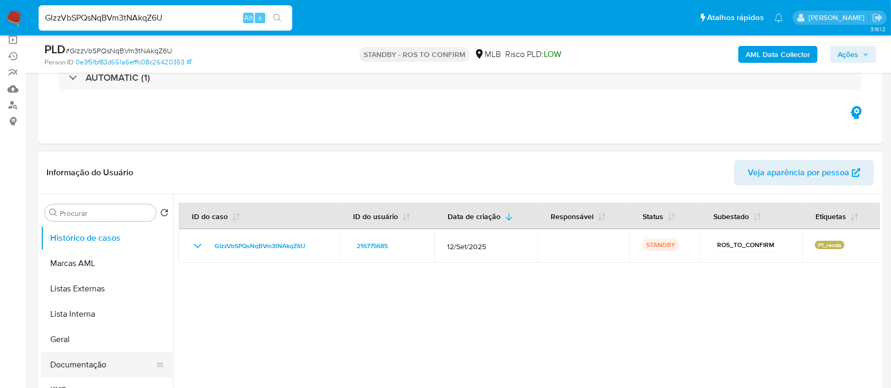
scroll to position [141, 0]
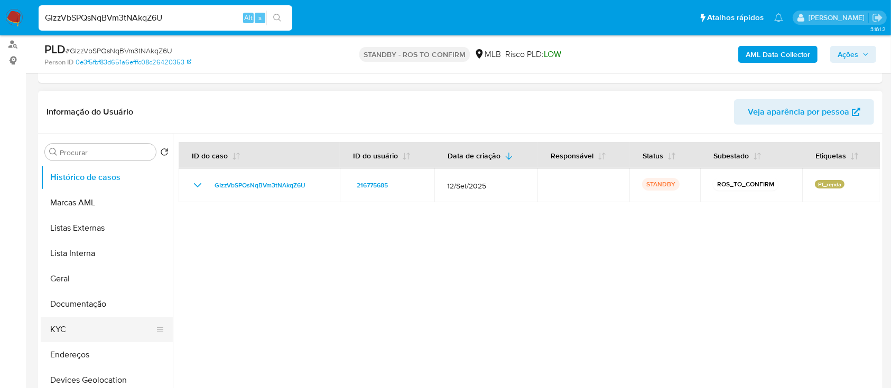
click at [69, 323] on button "KYC" at bounding box center [103, 329] width 124 height 25
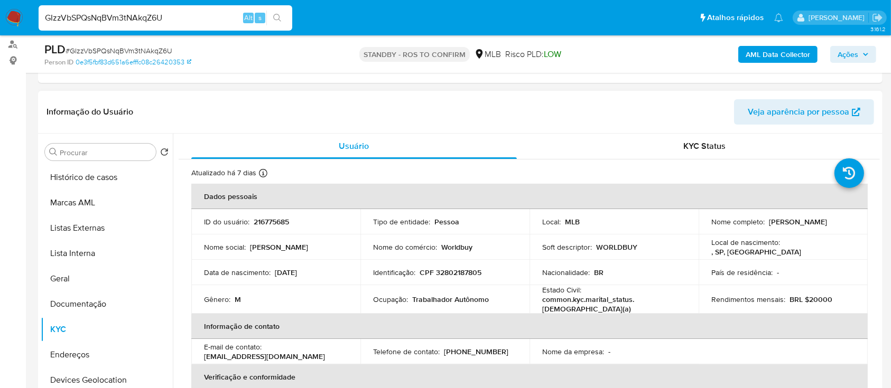
drag, startPoint x: 824, startPoint y: 230, endPoint x: 707, endPoint y: 227, distance: 117.3
click at [707, 227] on td "Nome completo : Renato Antonio Almeida de Souza" at bounding box center [782, 221] width 169 height 25
click at [769, 227] on p "Renato Antonio Almeida de Souza" at bounding box center [798, 222] width 58 height 10
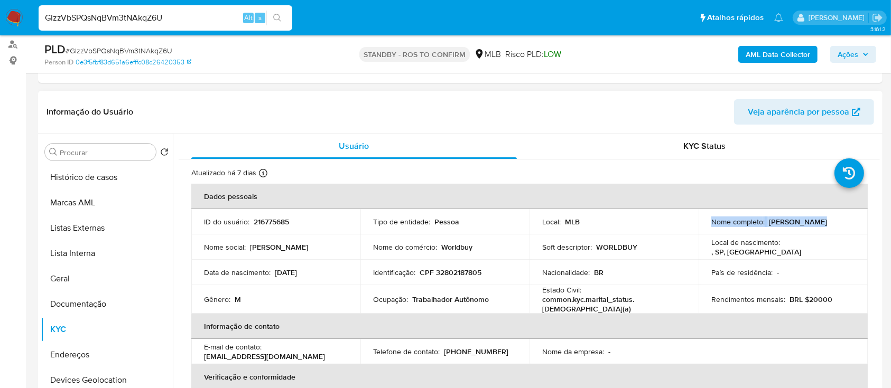
click at [771, 226] on p "Renato Antonio Almeida de Souza" at bounding box center [798, 222] width 58 height 10
click at [826, 227] on div "Nome completo : Renato Antonio Almeida de Souza" at bounding box center [783, 222] width 144 height 10
click at [825, 222] on div "Nome completo : Renato Antonio Almeida de Souza" at bounding box center [783, 222] width 144 height 10
drag, startPoint x: 816, startPoint y: 230, endPoint x: 707, endPoint y: 230, distance: 109.4
click at [707, 230] on td "Nome completo : Renato Antonio Almeida de Souza" at bounding box center [782, 221] width 169 height 25
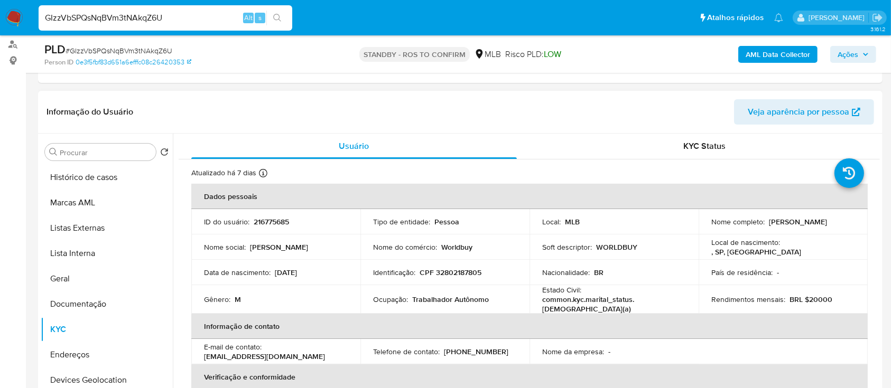
copy p "Renato Antonio Almeida de Souza"
click at [194, 17] on input "GIzzVbSPQsNqBVm3tNAkqZ6U" at bounding box center [166, 18] width 254 height 14
click at [194, 16] on input "GIzzVbSPQsNqBVm3tNAkqZ6U" at bounding box center [166, 18] width 254 height 14
paste input "5fJafAmTphH19IMSzTXfEDyA"
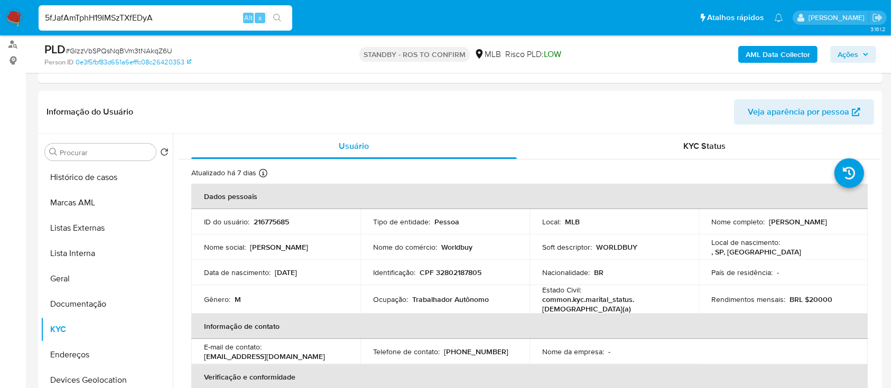
type input "5fJafAmTphH19IMSzTXfEDyA"
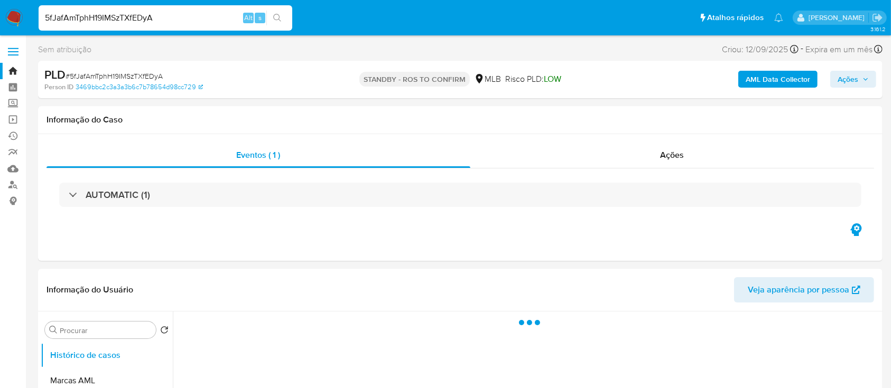
select select "10"
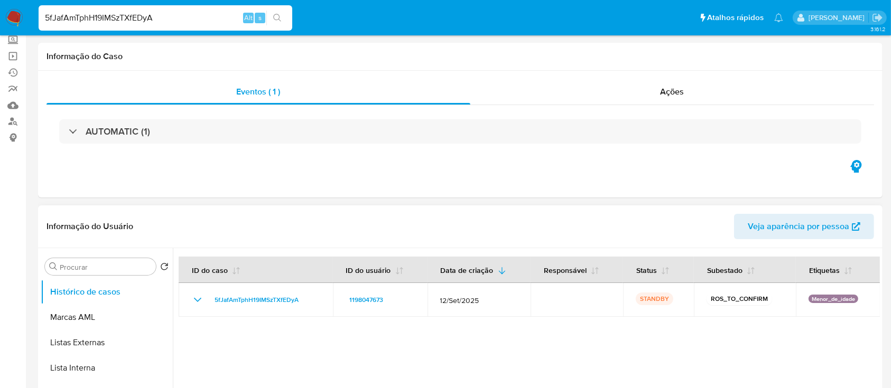
scroll to position [141, 0]
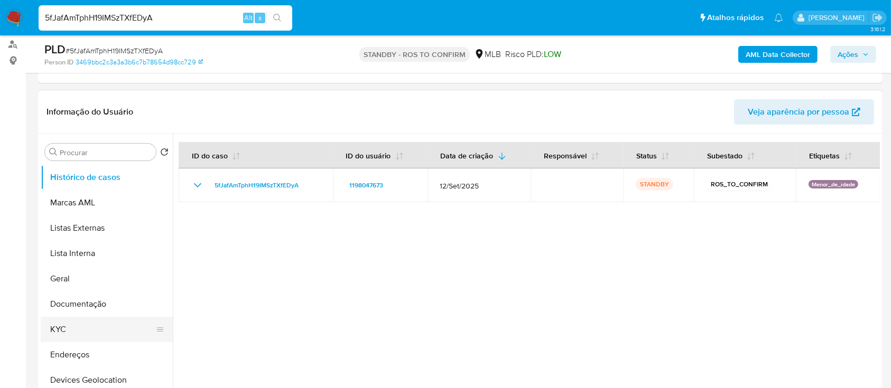
drag, startPoint x: 71, startPoint y: 334, endPoint x: 76, endPoint y: 328, distance: 8.7
click at [71, 334] on button "KYC" at bounding box center [103, 329] width 124 height 25
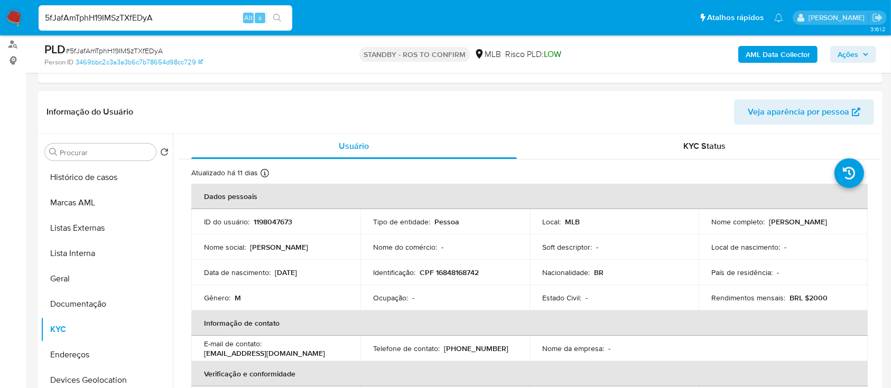
drag, startPoint x: 766, startPoint y: 222, endPoint x: 842, endPoint y: 223, distance: 75.6
click at [842, 223] on div "Nome completo : Renato Rodrigues Lima" at bounding box center [783, 222] width 144 height 10
copy p "Renato Rodrigues Lima"
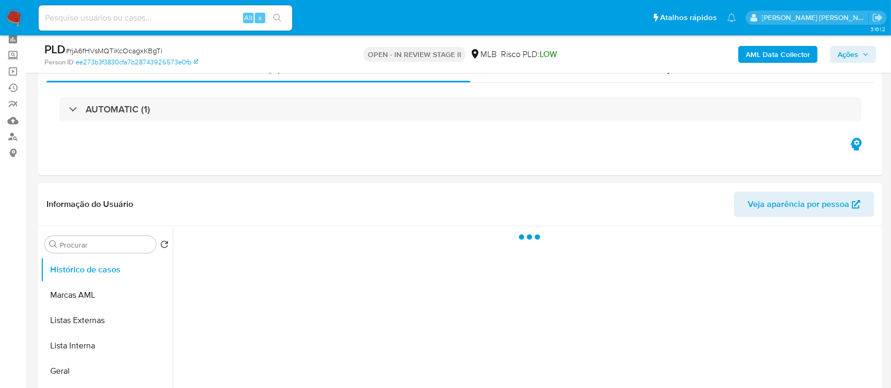
scroll to position [70, 0]
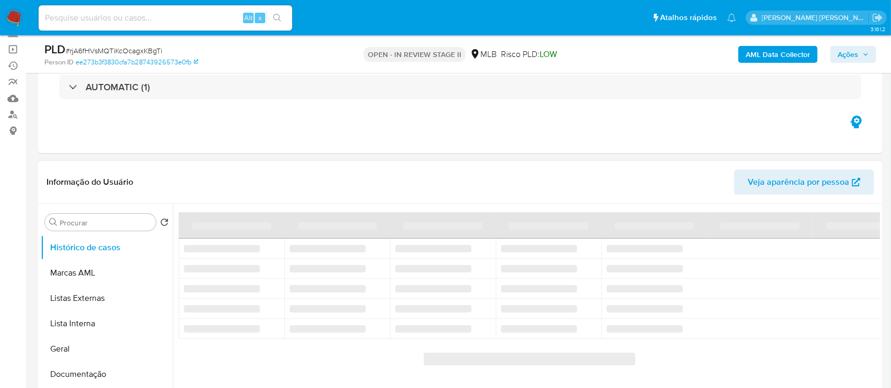
select select "10"
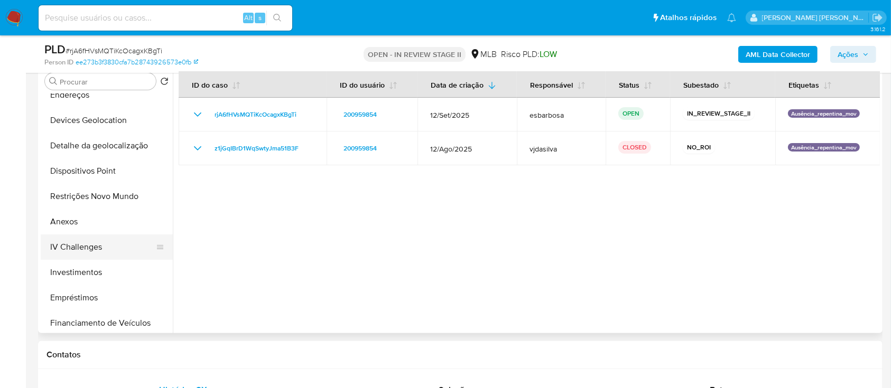
scroll to position [211, 0]
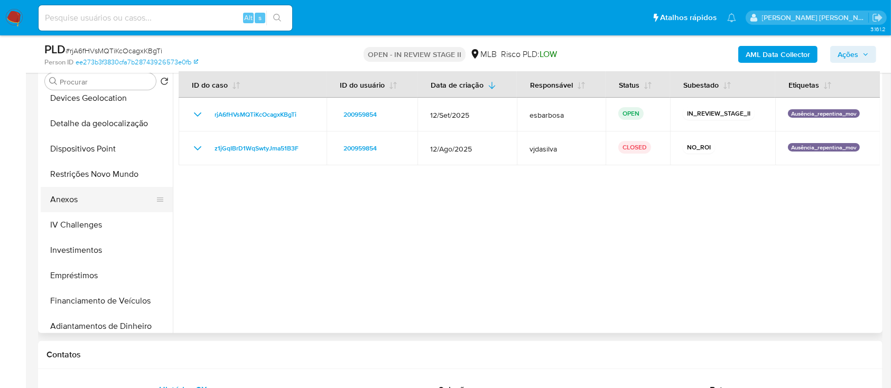
click at [76, 200] on button "Anexos" at bounding box center [103, 199] width 124 height 25
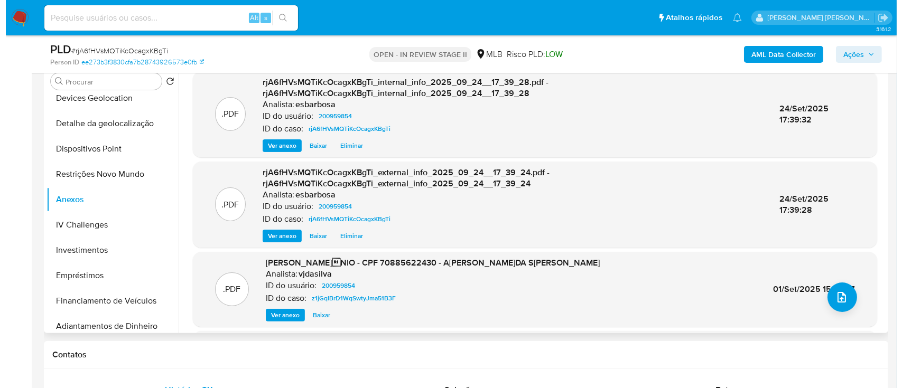
scroll to position [141, 0]
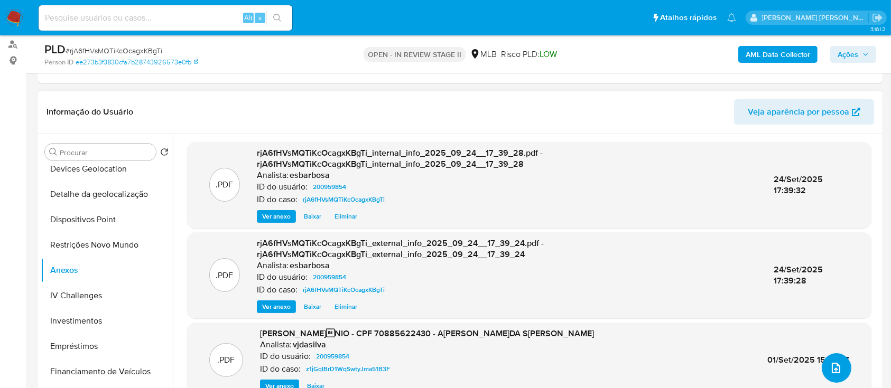
click at [829, 365] on icon "upload-file" at bounding box center [835, 368] width 13 height 13
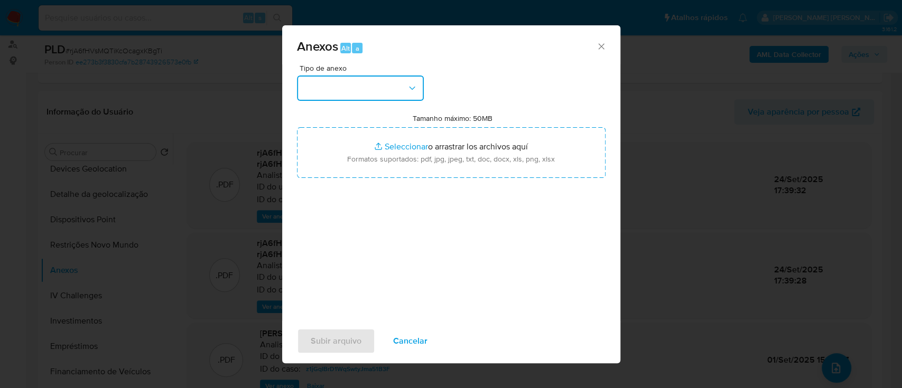
click at [347, 87] on button "button" at bounding box center [360, 88] width 127 height 25
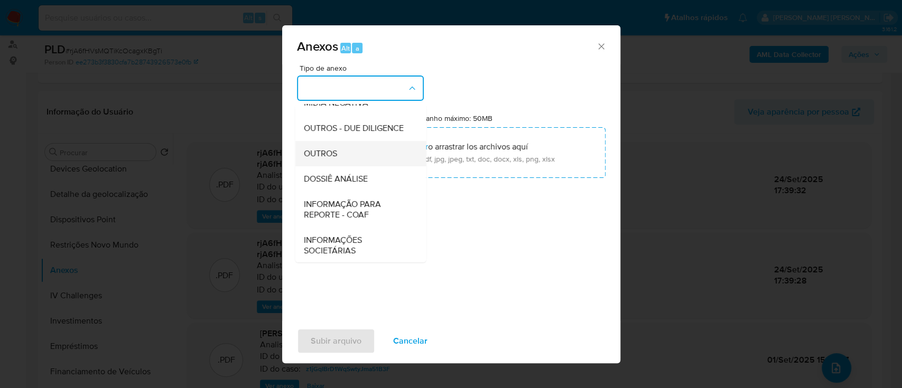
click at [321, 159] on span "OUTROS" at bounding box center [319, 153] width 33 height 11
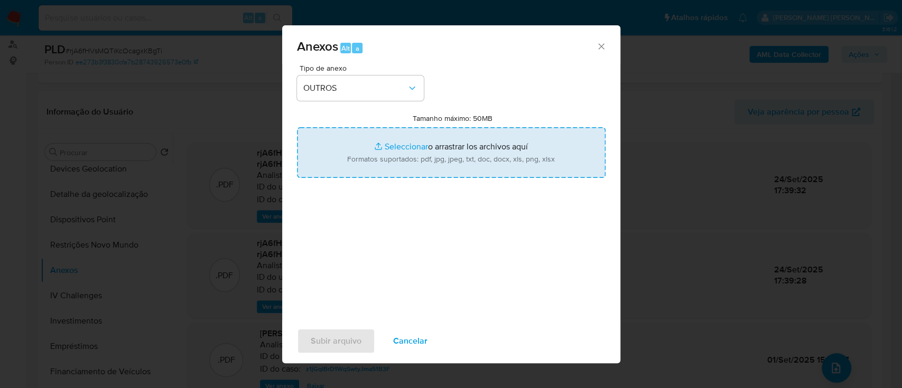
click at [400, 144] on input "Tamanho máximo: 50MB Seleccionar archivos" at bounding box center [451, 152] width 309 height 51
type input "C:\fakepath\Mulan 200959854_2025_09_23_16_50_33.xlsx"
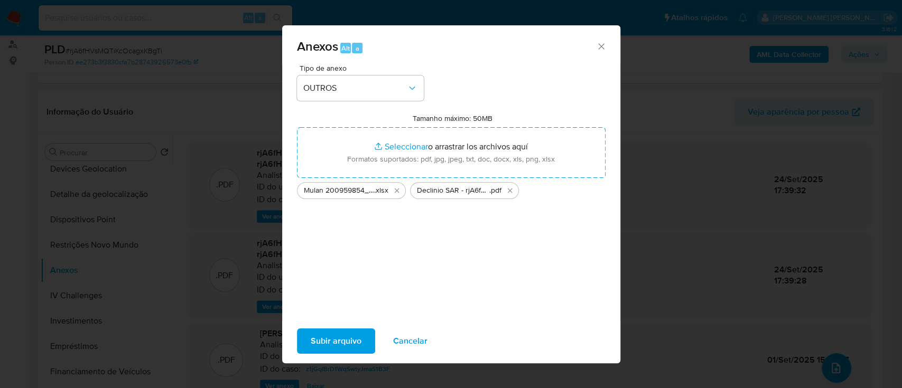
click at [325, 339] on span "Subir arquivo" at bounding box center [336, 341] width 51 height 23
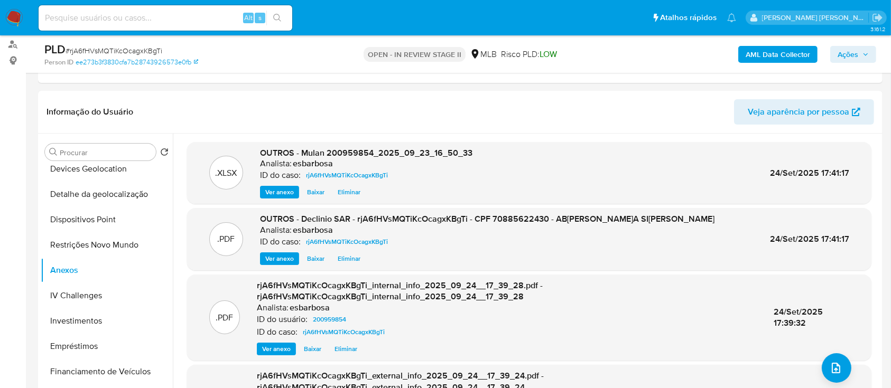
click at [845, 56] on span "Ações" at bounding box center [847, 54] width 21 height 17
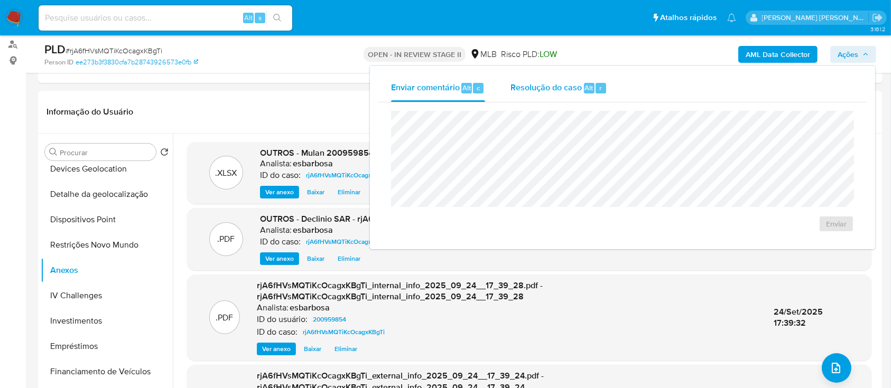
click at [549, 87] on span "Resolução do caso" at bounding box center [545, 87] width 71 height 12
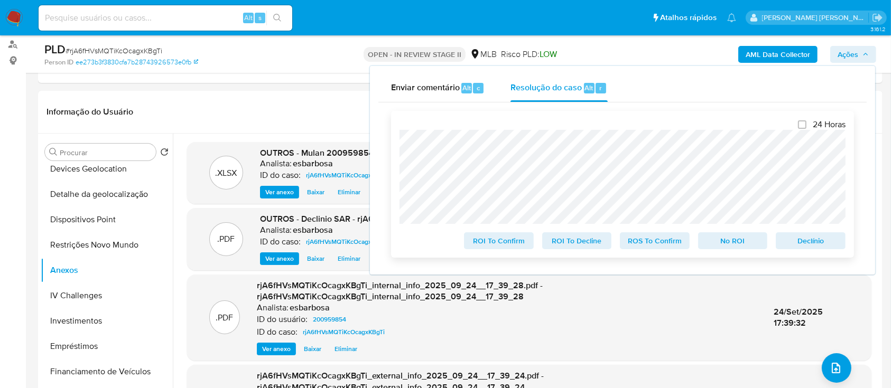
click at [797, 241] on span "Declínio" at bounding box center [810, 241] width 55 height 15
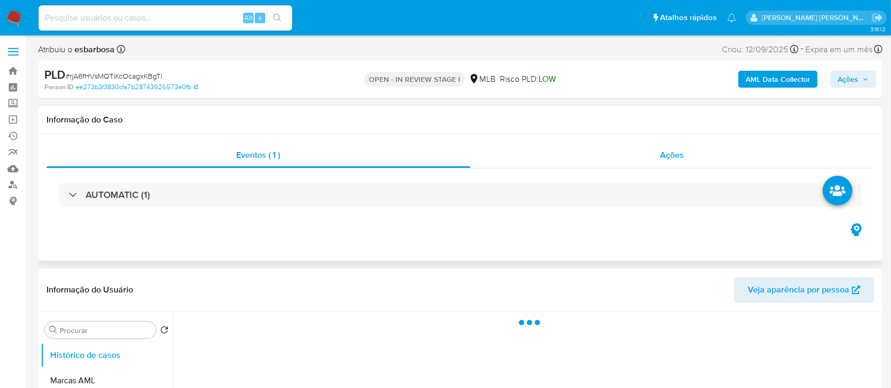
click at [518, 163] on div "Ações" at bounding box center [672, 155] width 404 height 25
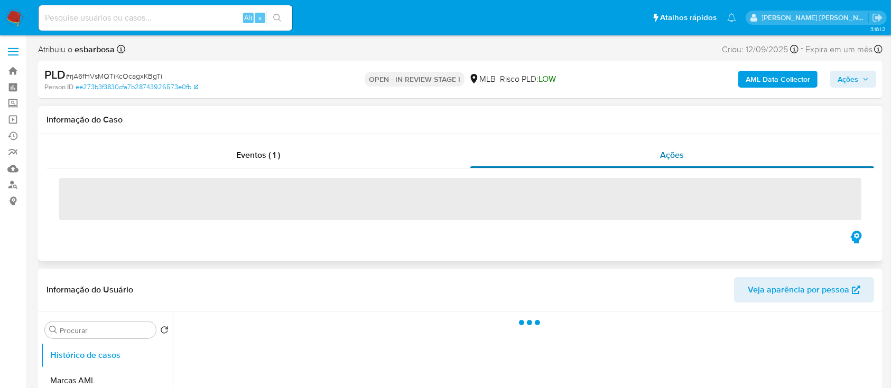
select select "10"
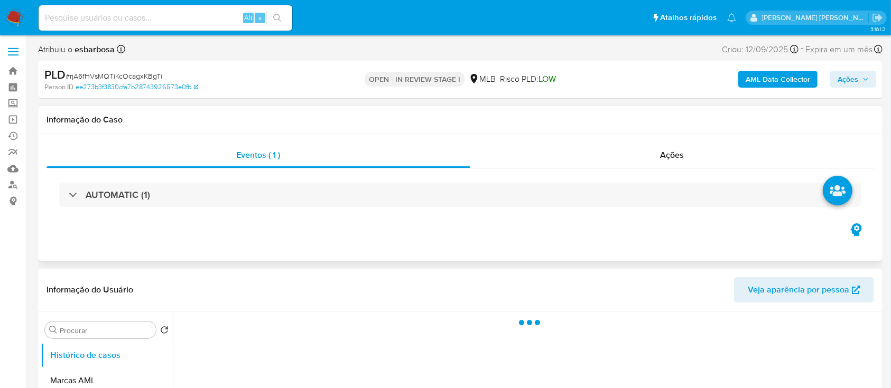
select select "10"
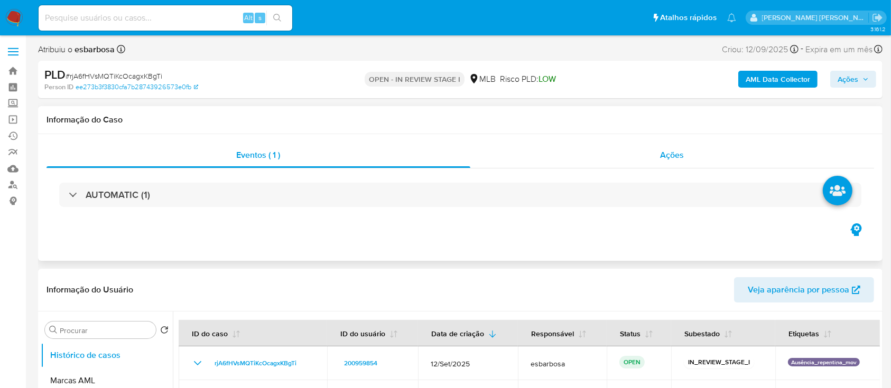
click at [539, 155] on div "Ações" at bounding box center [672, 155] width 404 height 25
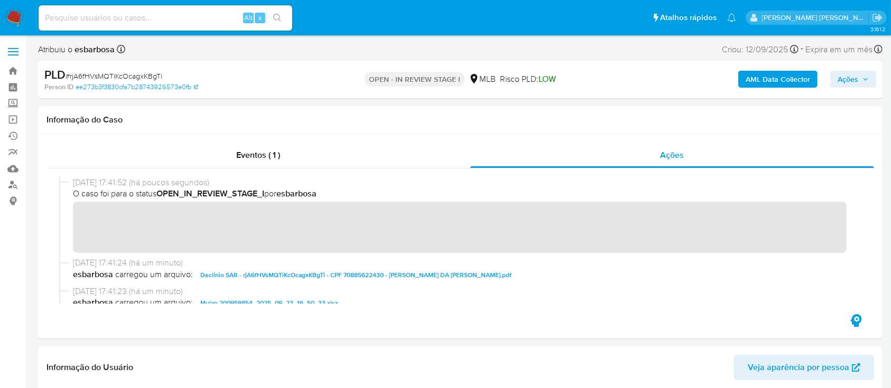
click at [850, 84] on span "Ações" at bounding box center [847, 79] width 21 height 17
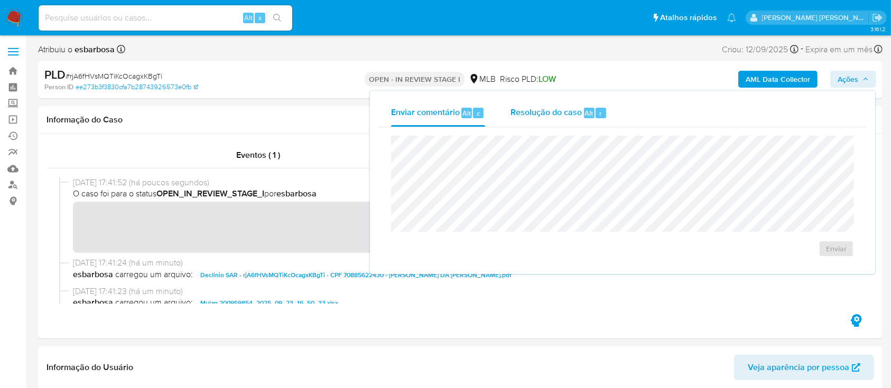
click at [535, 119] on div "Resolução do caso Alt r" at bounding box center [558, 112] width 97 height 27
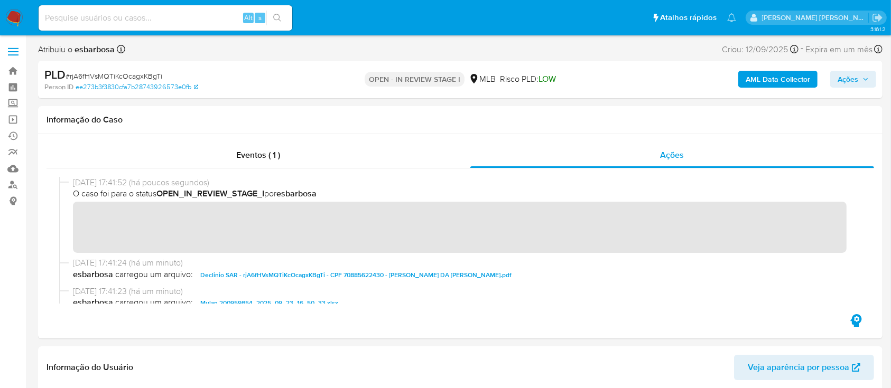
drag, startPoint x: 847, startPoint y: 87, endPoint x: 617, endPoint y: 86, distance: 230.3
click at [847, 86] on span "Ações" at bounding box center [847, 79] width 21 height 17
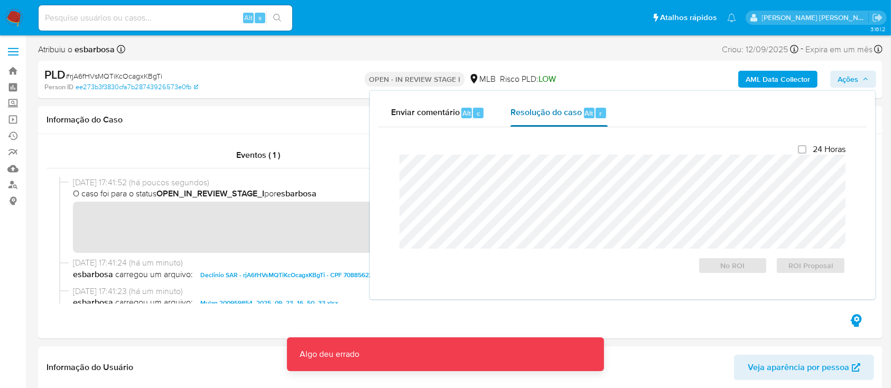
click at [527, 116] on span "Resolução do caso" at bounding box center [545, 113] width 71 height 12
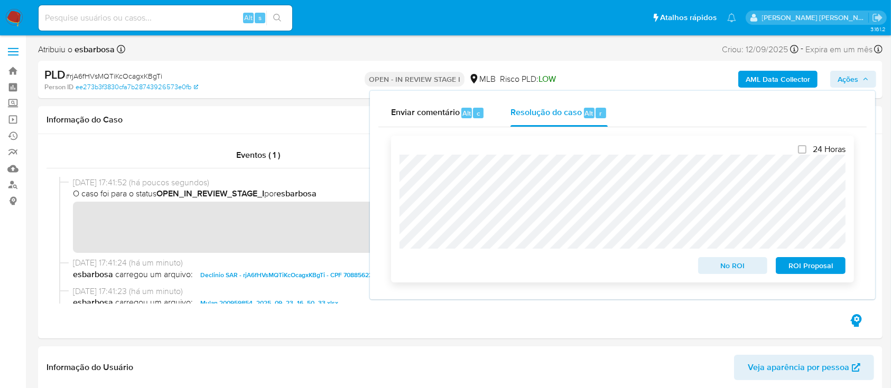
click at [748, 268] on span "No ROI" at bounding box center [732, 265] width 55 height 15
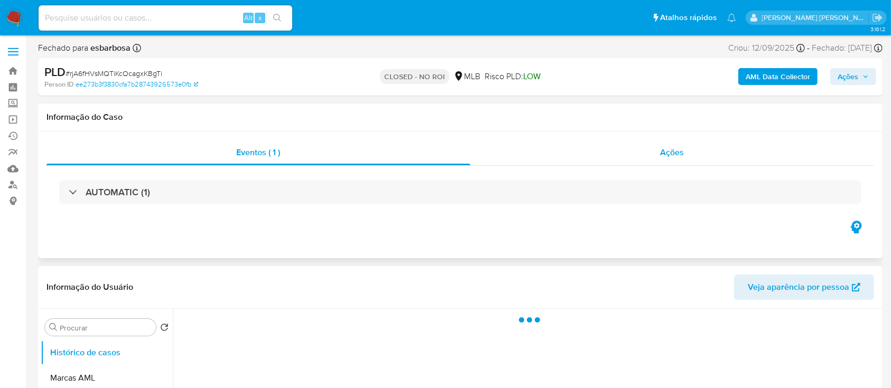
click at [555, 156] on div "Ações" at bounding box center [672, 152] width 404 height 25
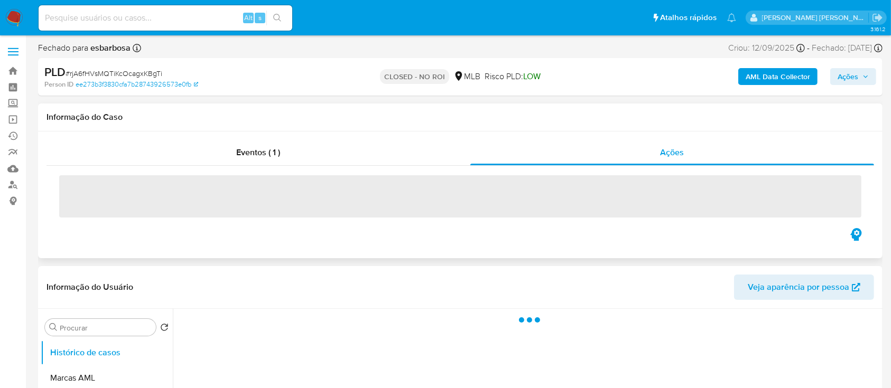
select select "10"
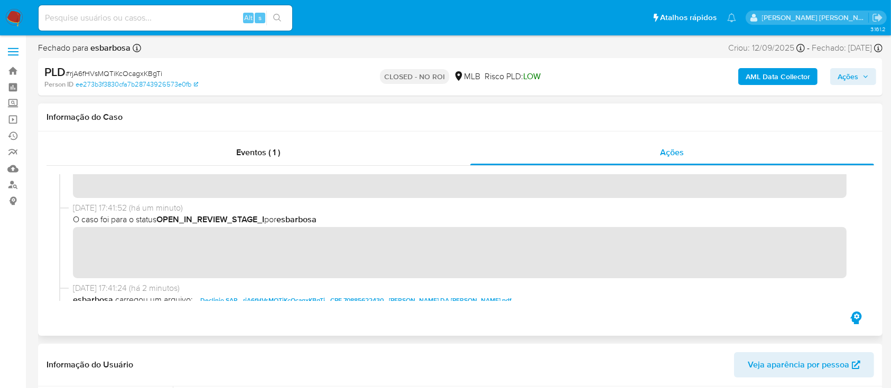
scroll to position [70, 0]
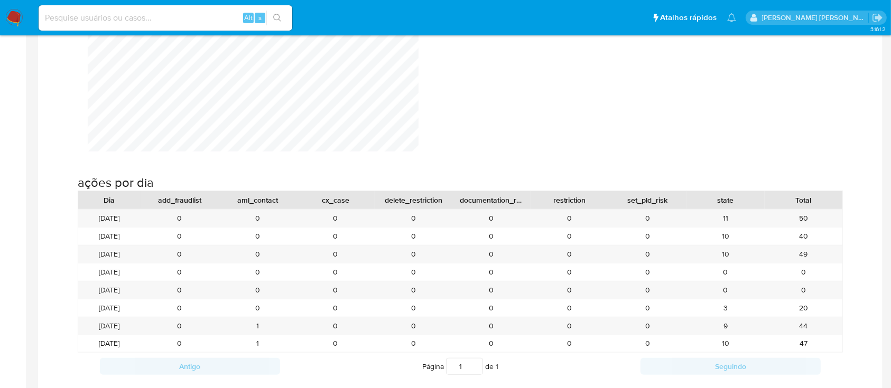
scroll to position [1197, 0]
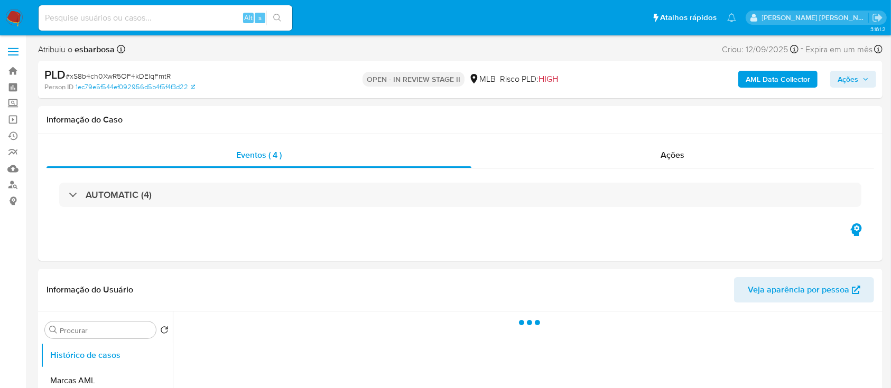
select select "10"
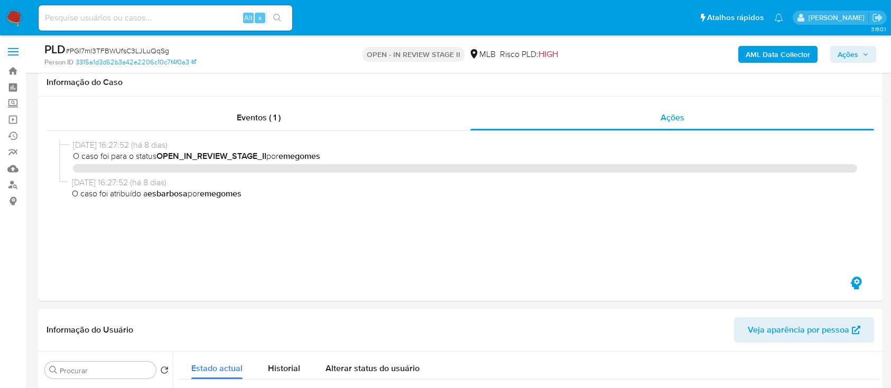
select select "10"
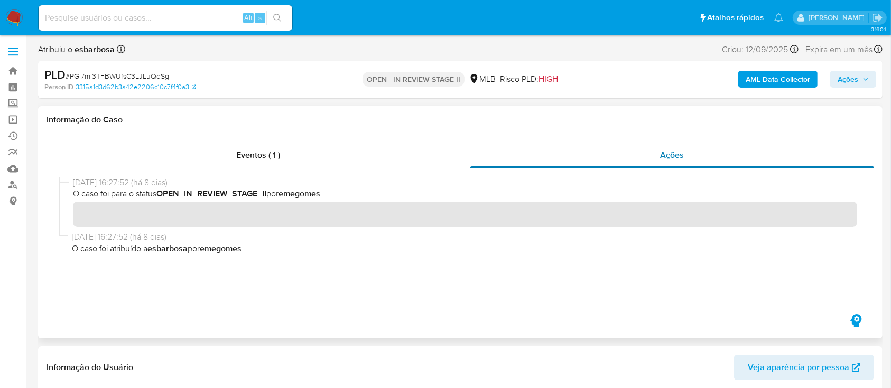
click at [514, 154] on div "Ações" at bounding box center [672, 155] width 404 height 25
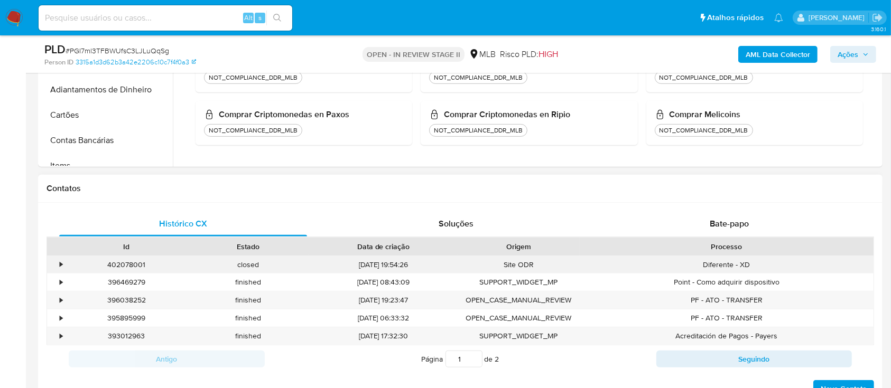
scroll to position [493, 0]
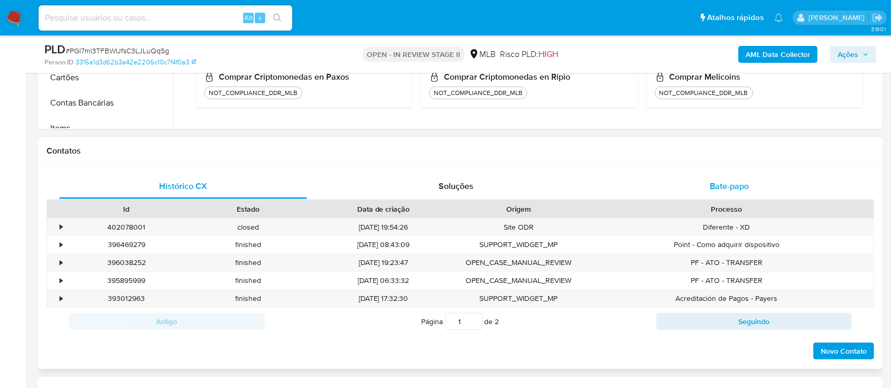
click at [639, 184] on div "Bate-papo" at bounding box center [729, 186] width 248 height 25
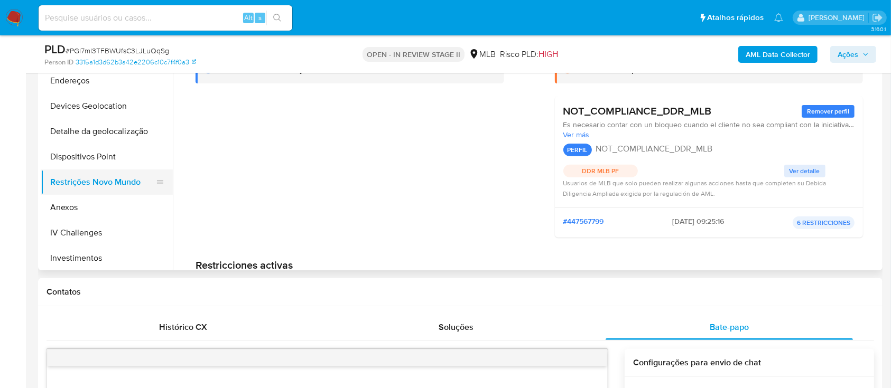
scroll to position [0, 0]
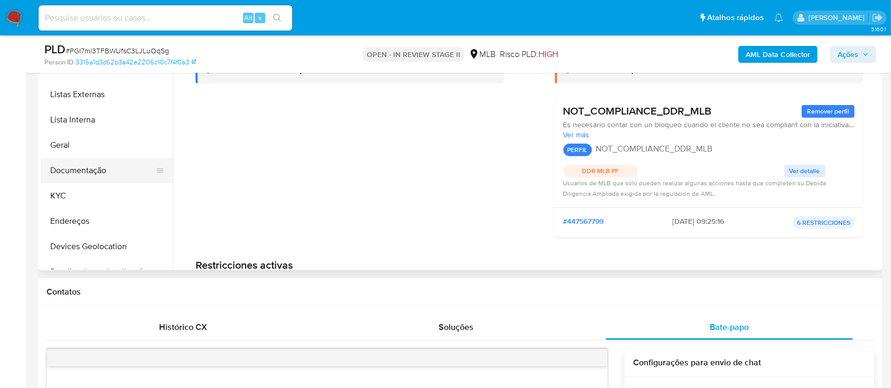
click at [92, 177] on button "Documentação" at bounding box center [103, 170] width 124 height 25
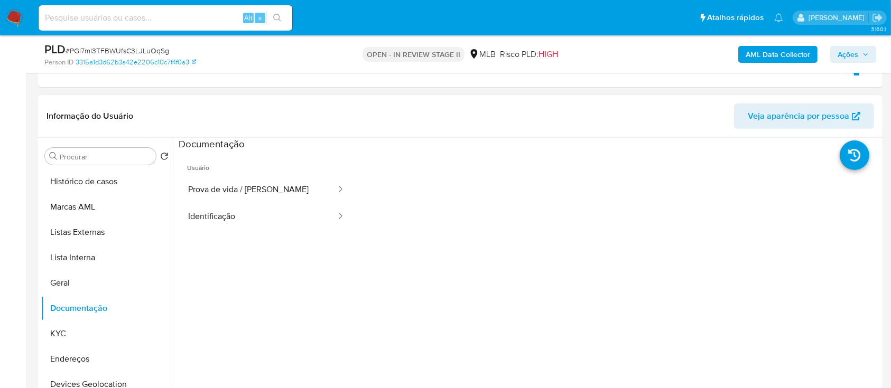
scroll to position [211, 0]
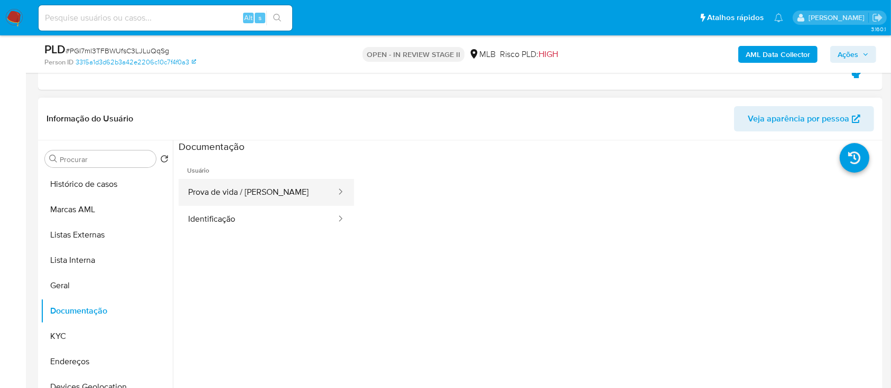
click at [257, 190] on button "Prova de vida / Selfie" at bounding box center [258, 192] width 158 height 27
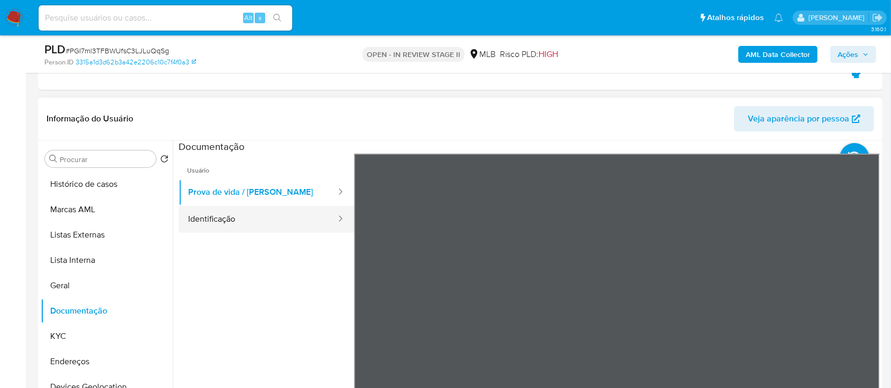
click at [243, 219] on button "Identificação" at bounding box center [258, 219] width 158 height 27
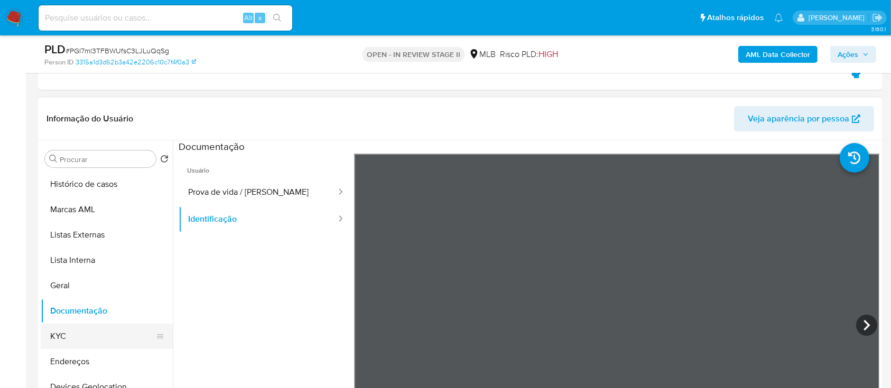
click at [93, 342] on button "KYC" at bounding box center [103, 336] width 124 height 25
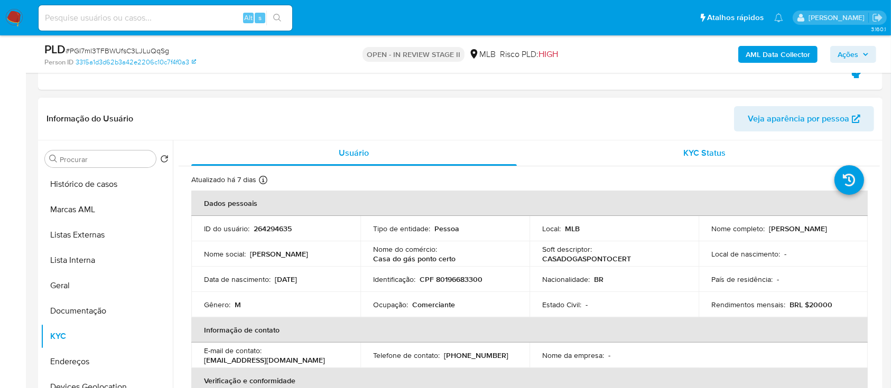
click at [666, 152] on div "KYC Status" at bounding box center [704, 153] width 325 height 25
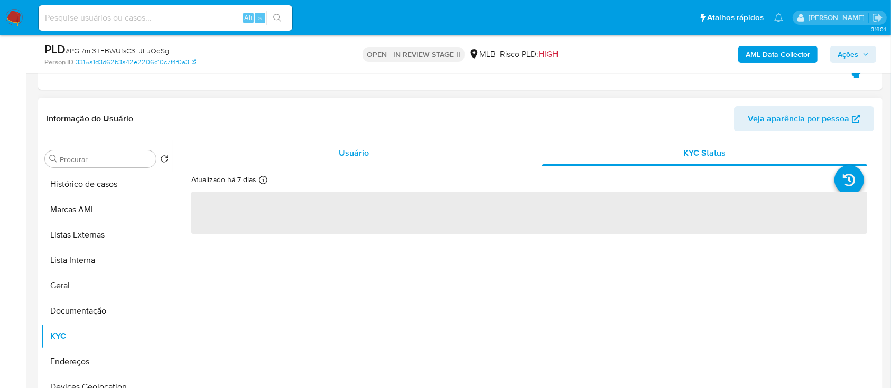
click at [372, 154] on div "Usuário" at bounding box center [353, 153] width 325 height 25
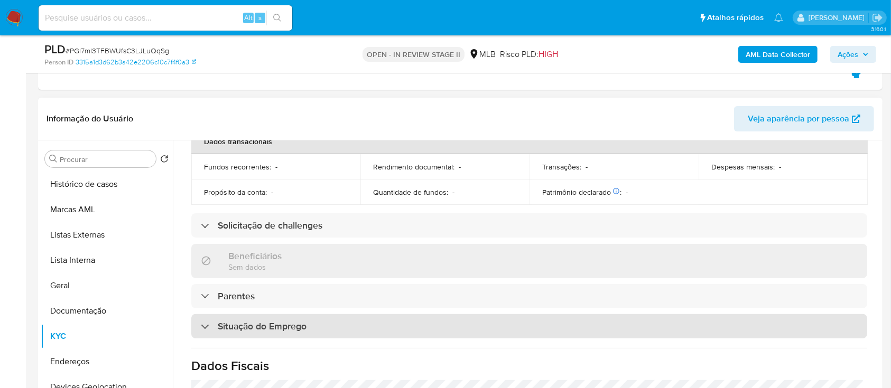
scroll to position [352, 0]
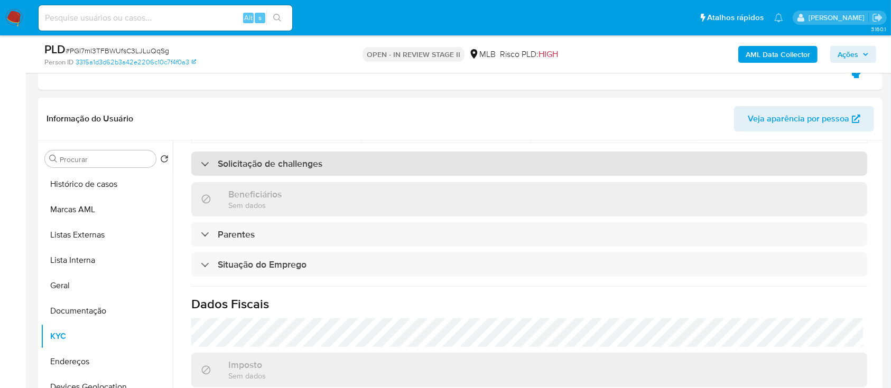
click at [315, 164] on h3 "Solicitação de challenges" at bounding box center [270, 164] width 105 height 12
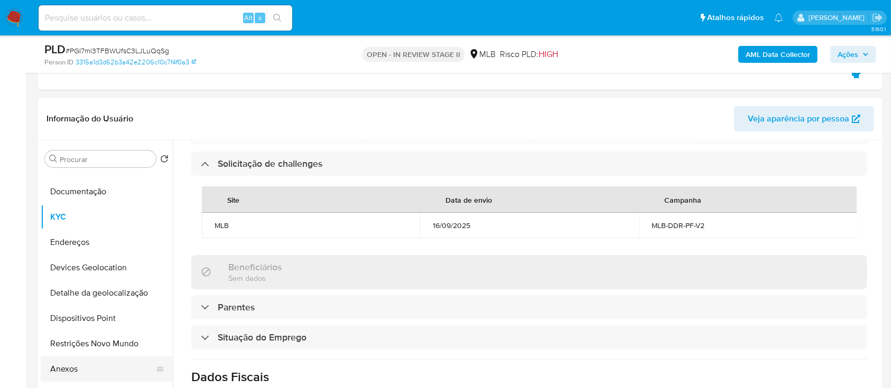
scroll to position [141, 0]
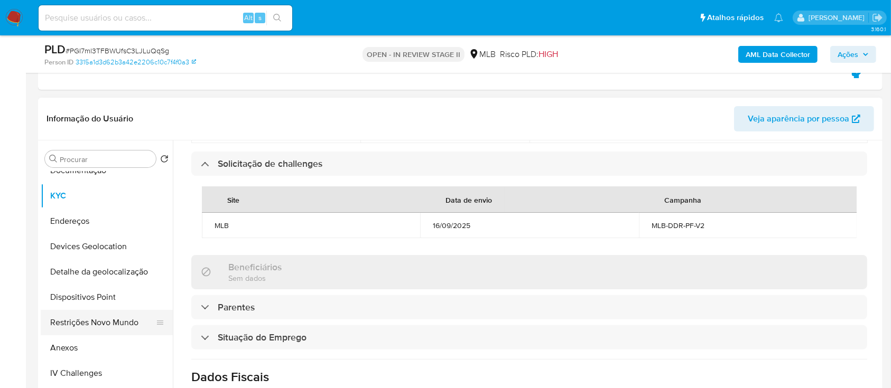
click at [106, 320] on button "Restrições Novo Mundo" at bounding box center [103, 322] width 124 height 25
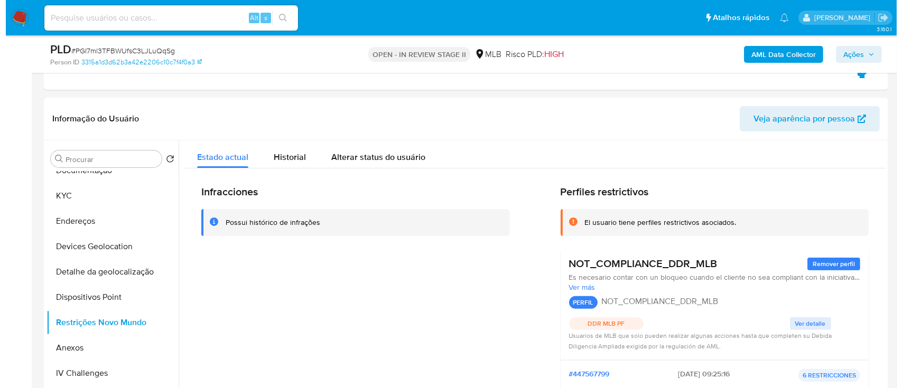
scroll to position [240, 0]
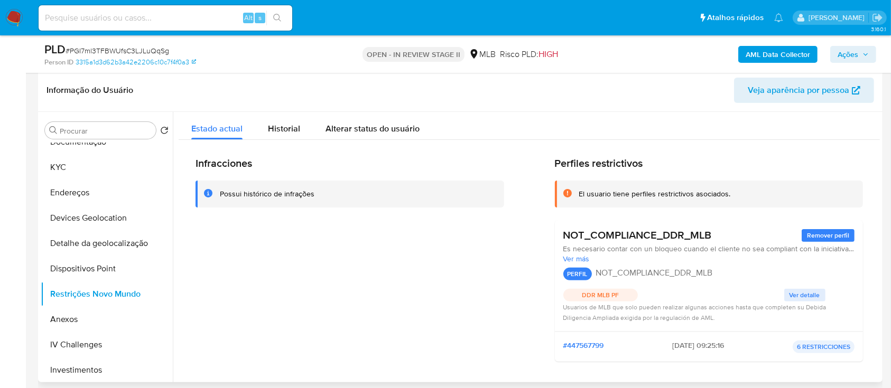
drag, startPoint x: 712, startPoint y: 236, endPoint x: 627, endPoint y: 191, distance: 96.2
click at [627, 191] on div "Perfiles restrictivos El usuario tiene perfiles restrictivos asociados. NOT_COM…" at bounding box center [709, 263] width 309 height 213
click at [81, 164] on button "KYC" at bounding box center [103, 167] width 124 height 25
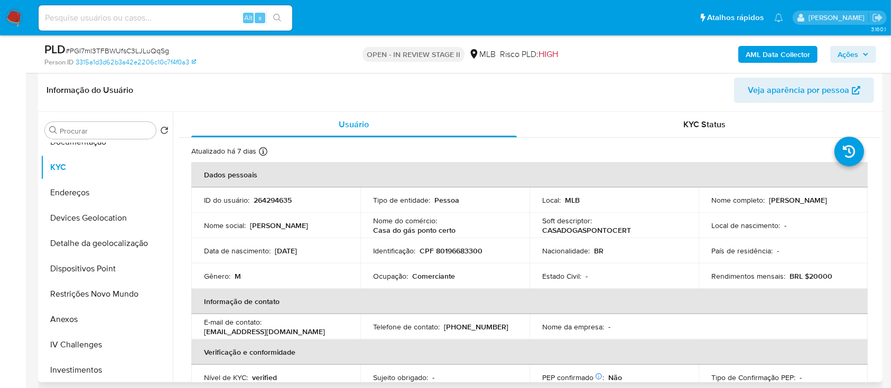
drag, startPoint x: 832, startPoint y: 200, endPoint x: 767, endPoint y: 200, distance: 65.0
click at [767, 200] on div "Nome completo : Marcos Alves Vieira" at bounding box center [783, 200] width 144 height 10
copy p "Marcos Alves Vieira"
drag, startPoint x: 456, startPoint y: 273, endPoint x: 372, endPoint y: 276, distance: 84.1
click at [373, 276] on div "Ocupação : Comerciante" at bounding box center [445, 277] width 144 height 10
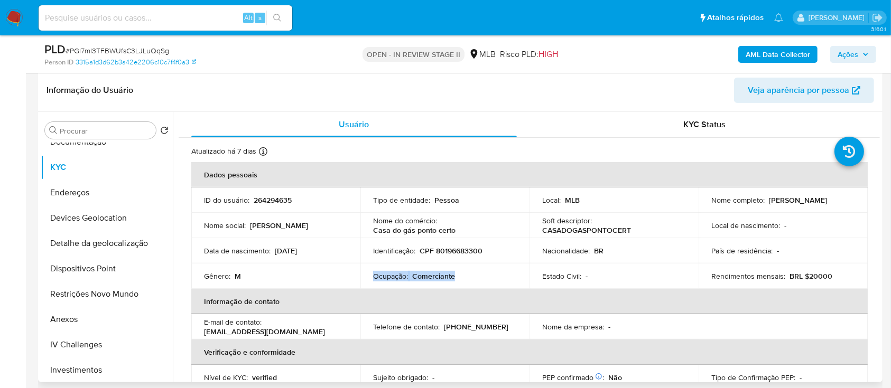
copy div "Ocupação : Comerciante"
click at [772, 51] on b "AML Data Collector" at bounding box center [777, 54] width 64 height 17
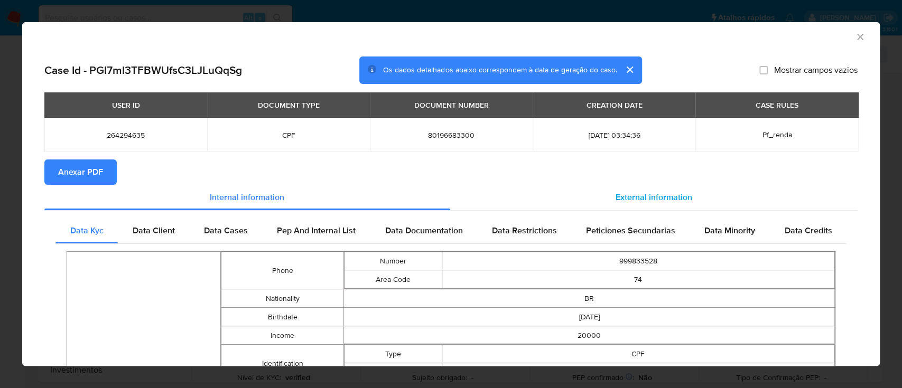
click at [638, 197] on span "External information" at bounding box center [653, 197] width 77 height 12
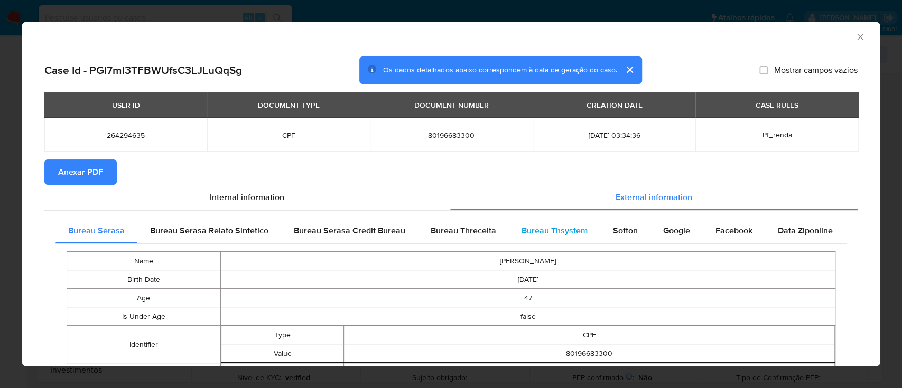
click at [568, 231] on span "Bureau Thsystem" at bounding box center [554, 231] width 66 height 12
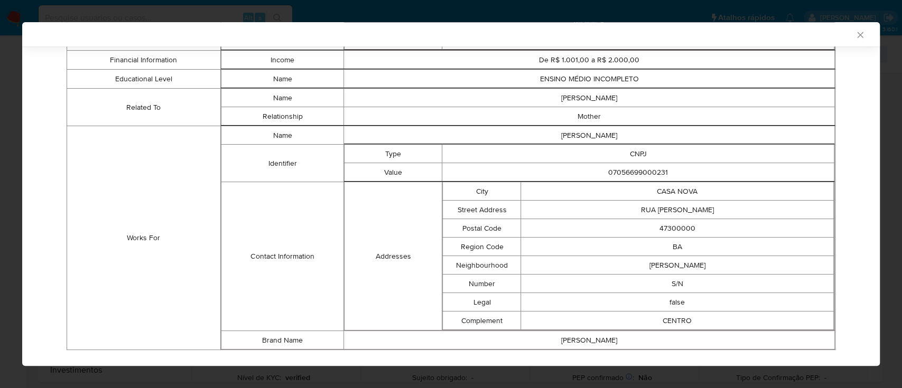
scroll to position [678, 0]
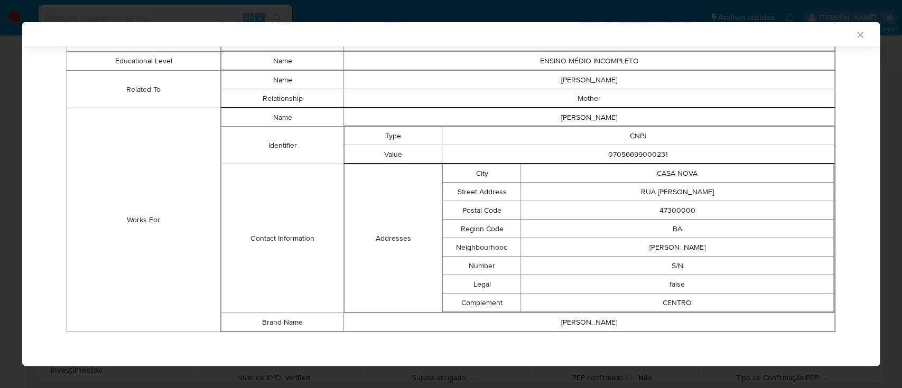
click at [855, 39] on icon "Fechar a janela" at bounding box center [860, 35] width 11 height 11
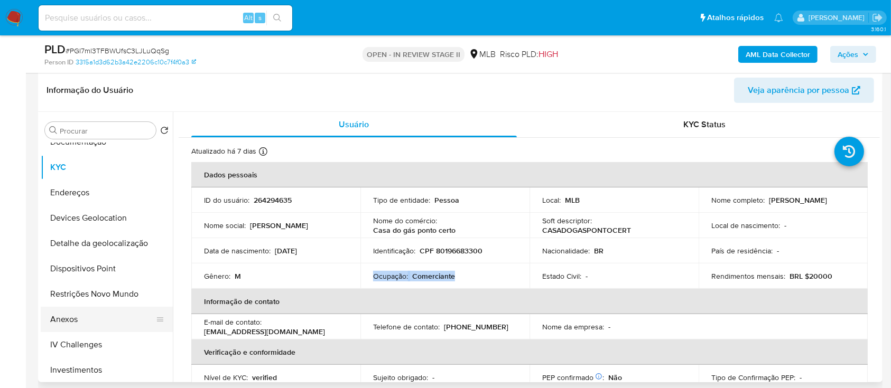
click at [76, 315] on button "Anexos" at bounding box center [103, 319] width 124 height 25
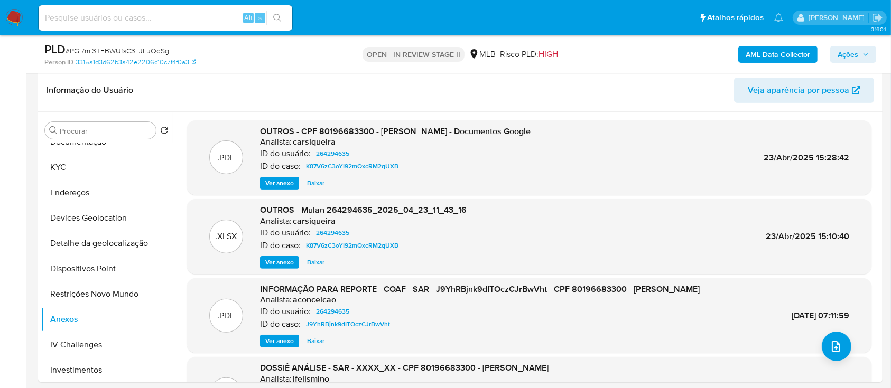
click at [753, 56] on b "AML Data Collector" at bounding box center [777, 54] width 64 height 17
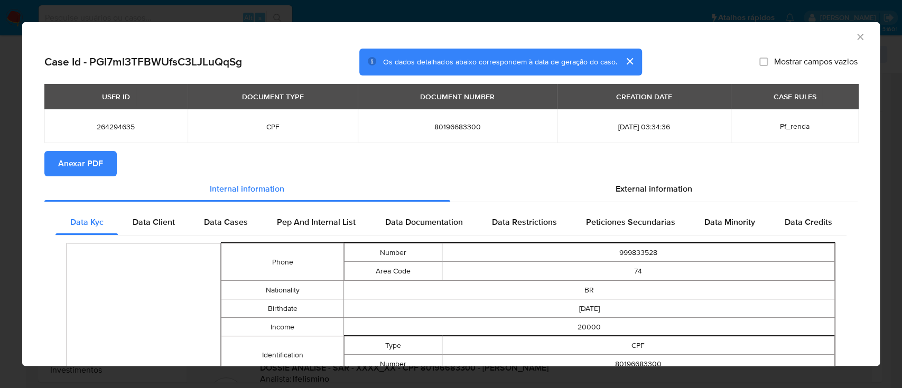
click at [78, 161] on span "Anexar PDF" at bounding box center [80, 163] width 45 height 23
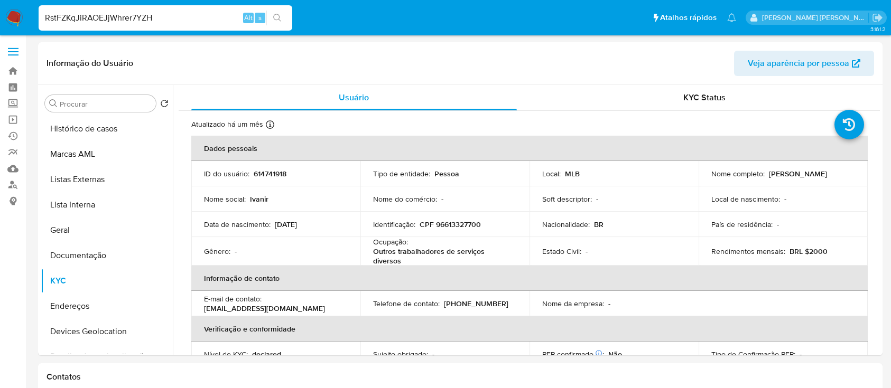
select select "10"
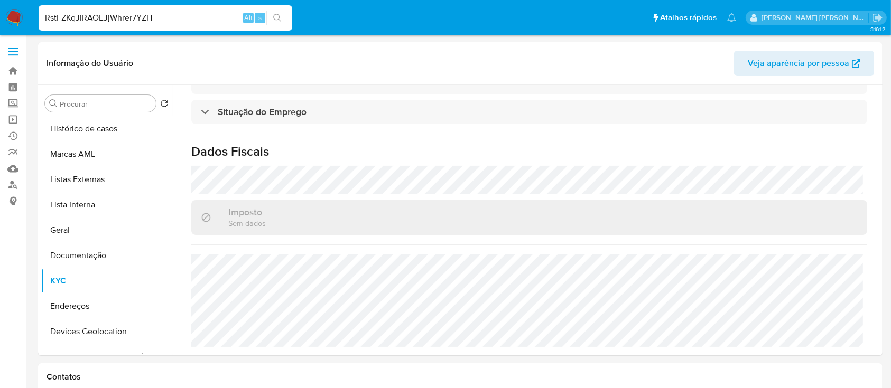
type input "RstFZKqJiRAOEJjWhrer7YZH"
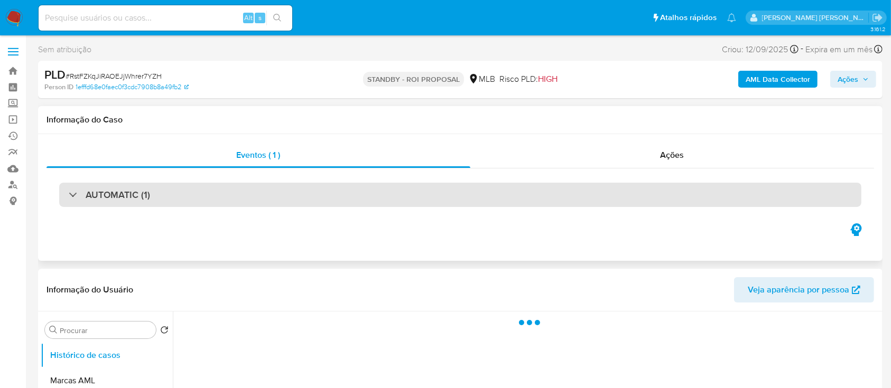
select select "10"
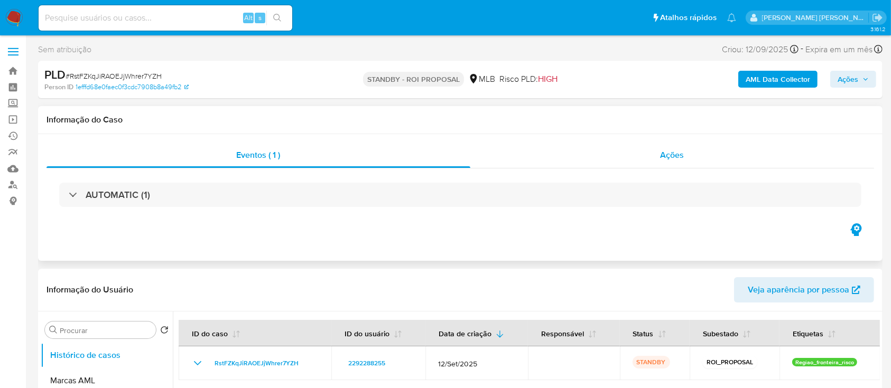
click at [540, 158] on div "Ações" at bounding box center [672, 155] width 404 height 25
